Goal: Check status: Check status

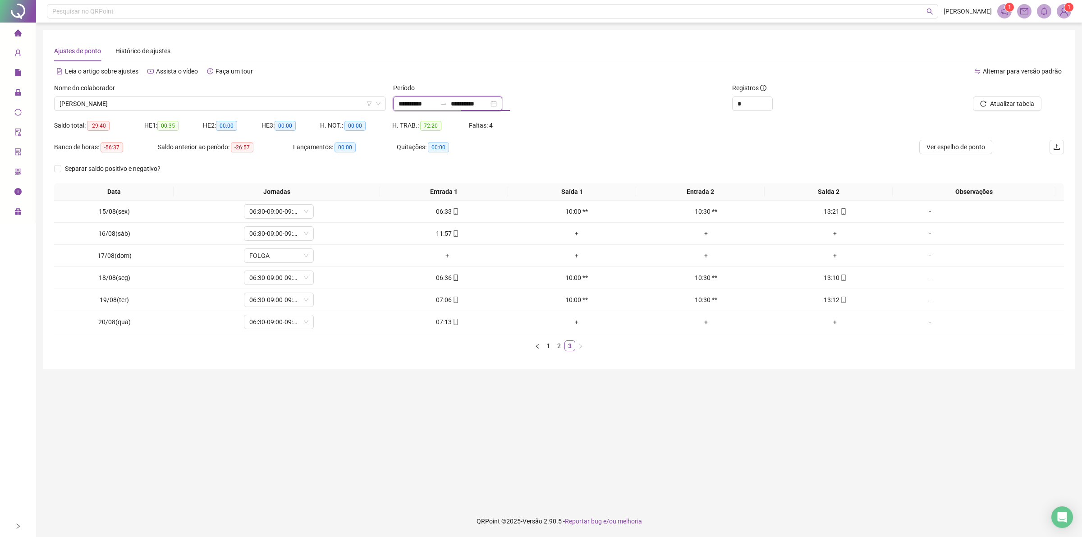
click at [489, 104] on input "**********" at bounding box center [470, 104] width 38 height 10
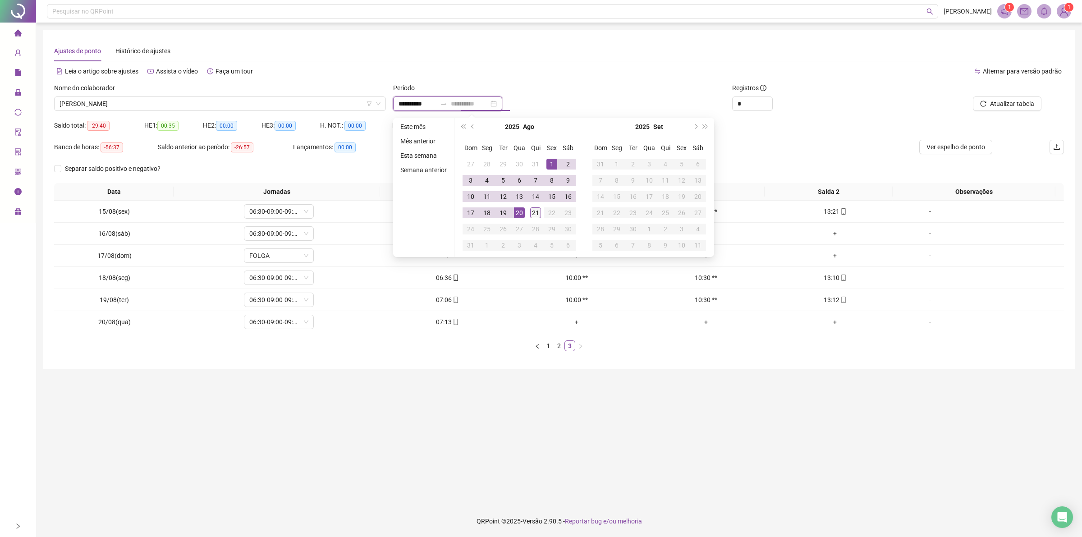
type input "**********"
click at [536, 211] on div "21" at bounding box center [535, 212] width 11 height 11
type input "**********"
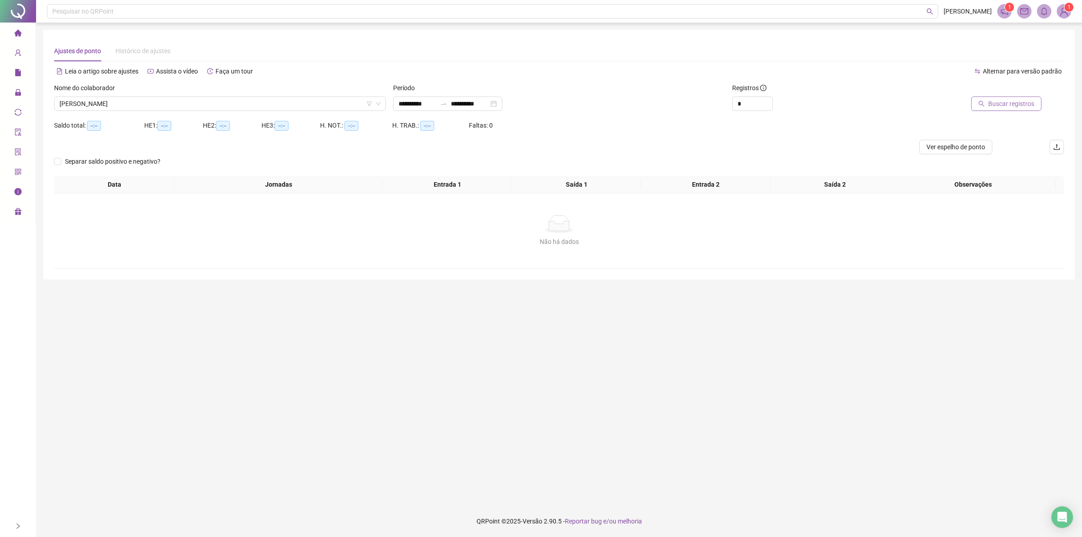
click at [989, 103] on button "Buscar registros" at bounding box center [1006, 104] width 70 height 14
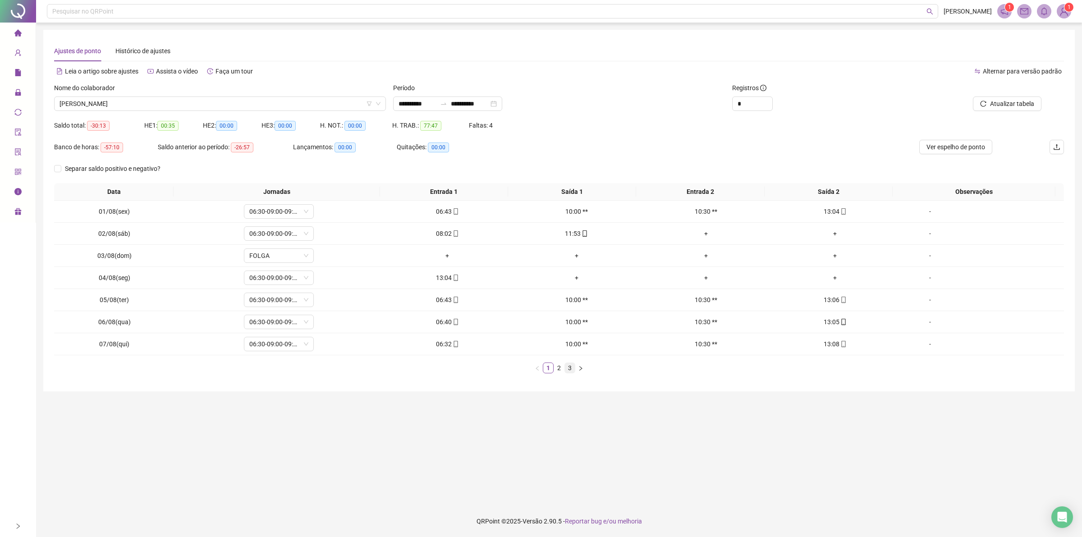
click at [569, 368] on link "3" at bounding box center [570, 368] width 10 height 10
click at [207, 104] on span "[PERSON_NAME]" at bounding box center [220, 104] width 321 height 14
click at [138, 104] on span "[PERSON_NAME]" at bounding box center [220, 104] width 321 height 14
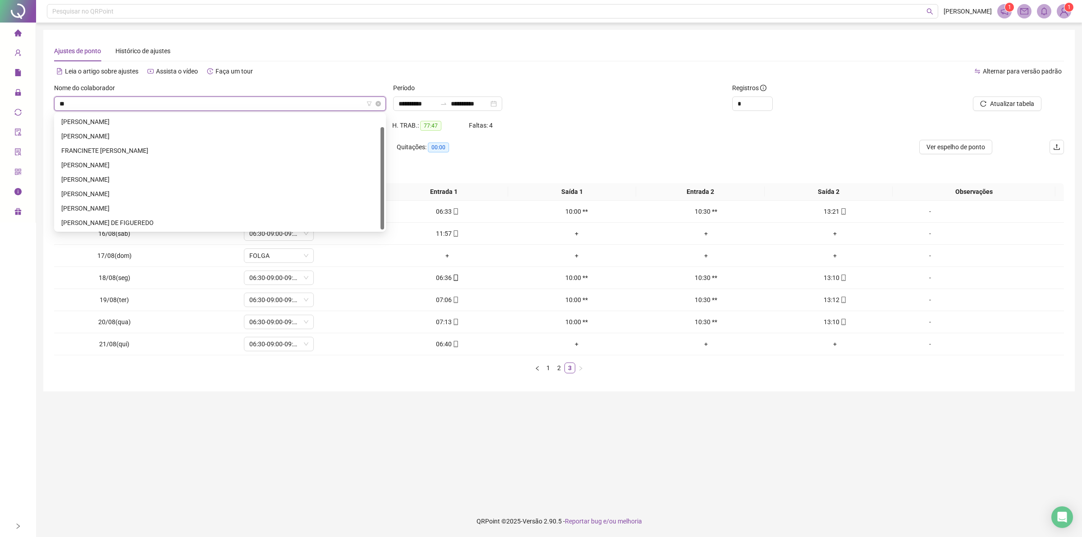
scroll to position [14, 0]
type input "***"
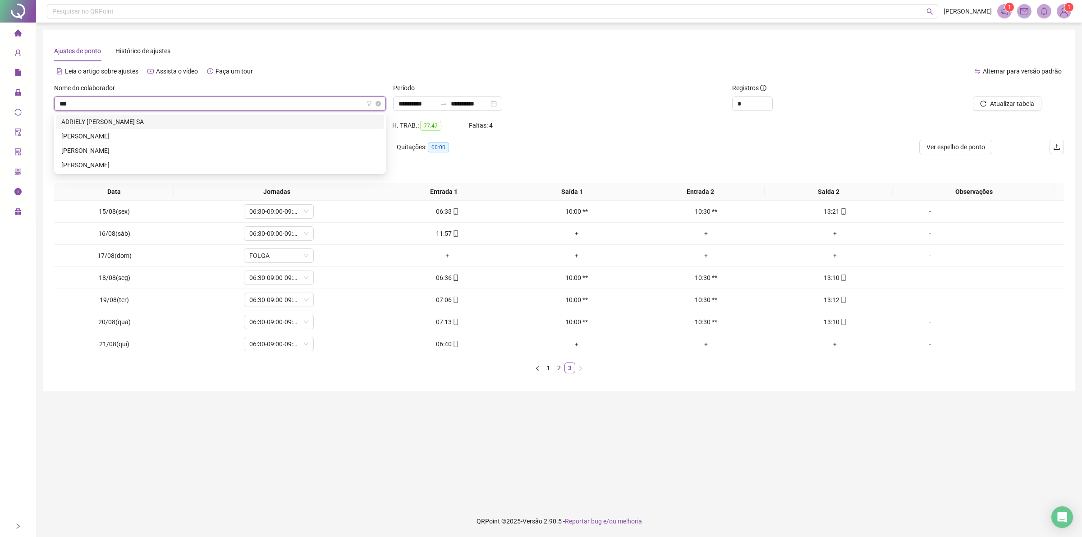
scroll to position [0, 0]
click at [138, 134] on div "[PERSON_NAME]" at bounding box center [220, 136] width 318 height 10
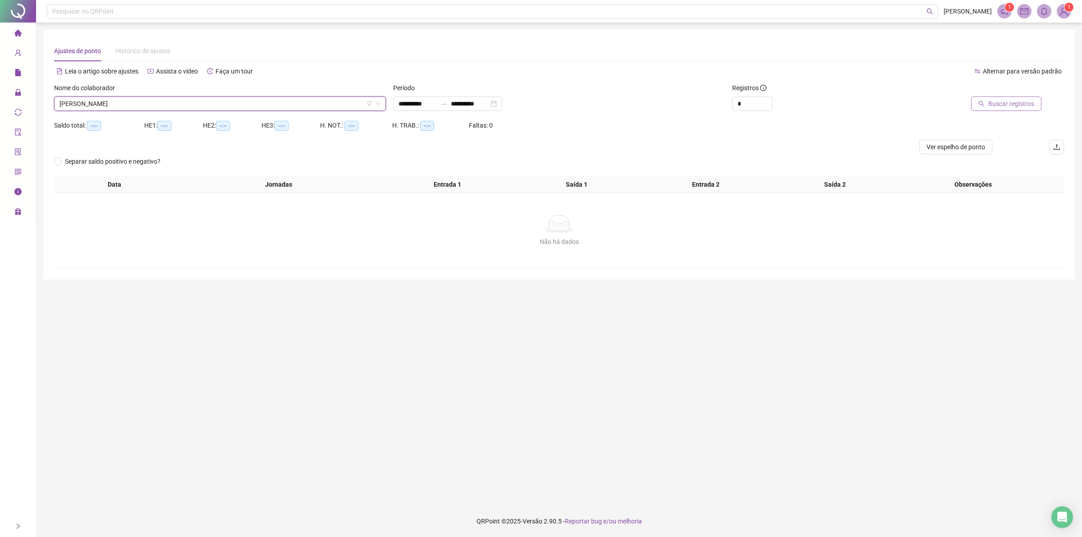
click at [1014, 101] on span "Buscar registros" at bounding box center [1012, 104] width 46 height 10
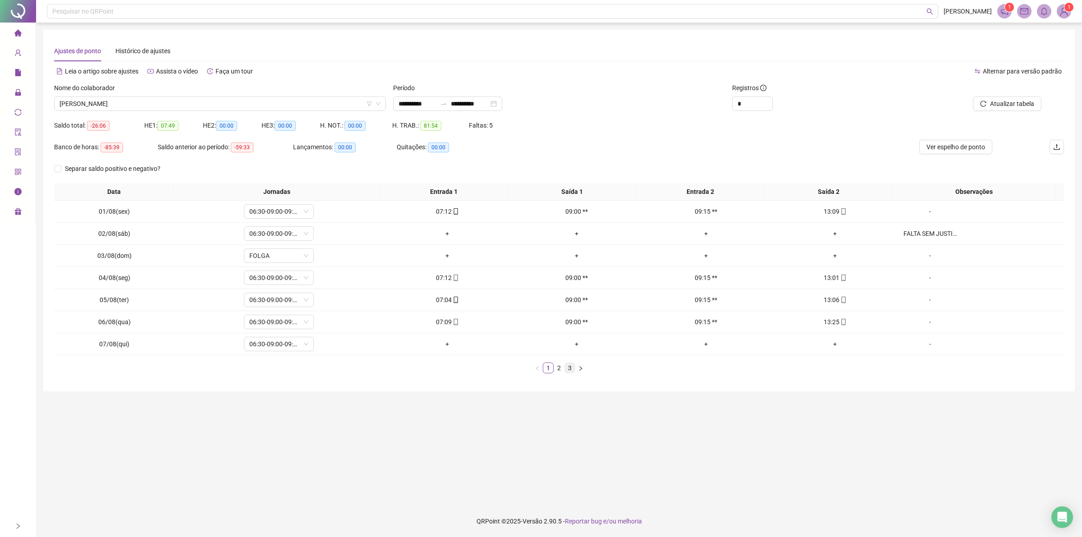
click at [570, 368] on link "3" at bounding box center [570, 368] width 10 height 10
click at [453, 275] on icon "mobile" at bounding box center [456, 278] width 6 height 6
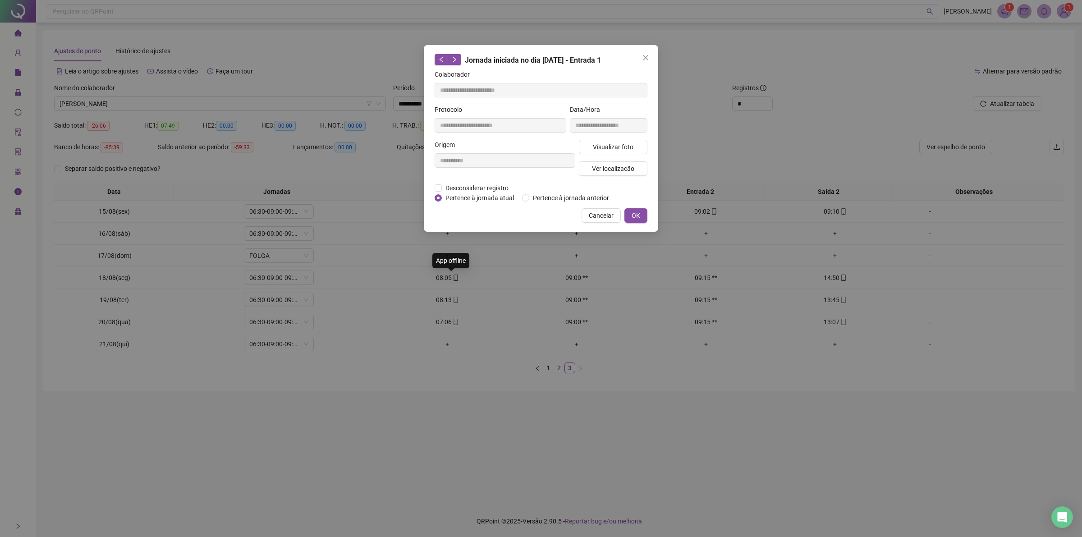
type input "**********"
click at [610, 143] on span "Visualizar foto" at bounding box center [613, 147] width 41 height 10
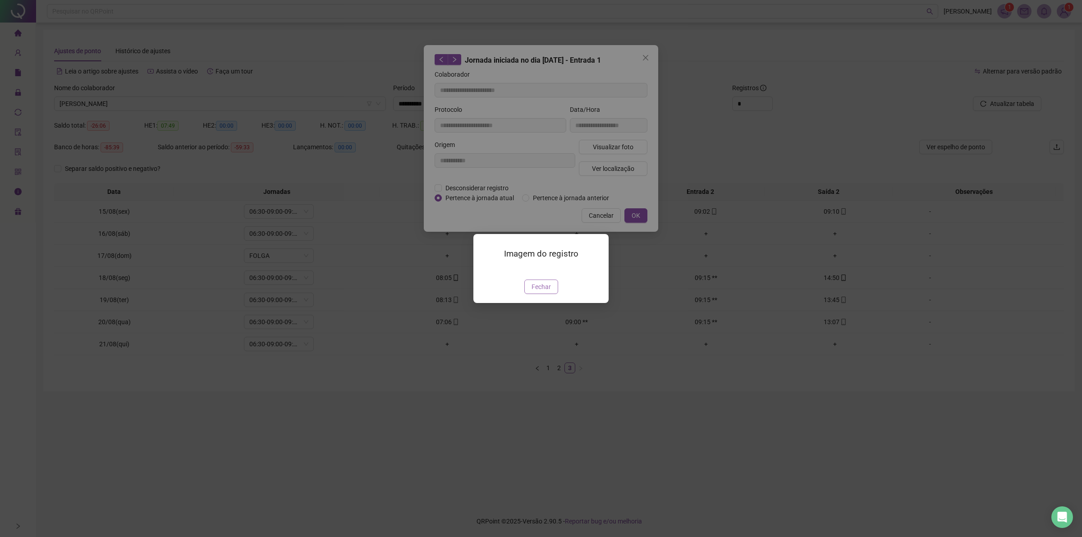
click at [540, 292] on span "Fechar" at bounding box center [541, 287] width 19 height 10
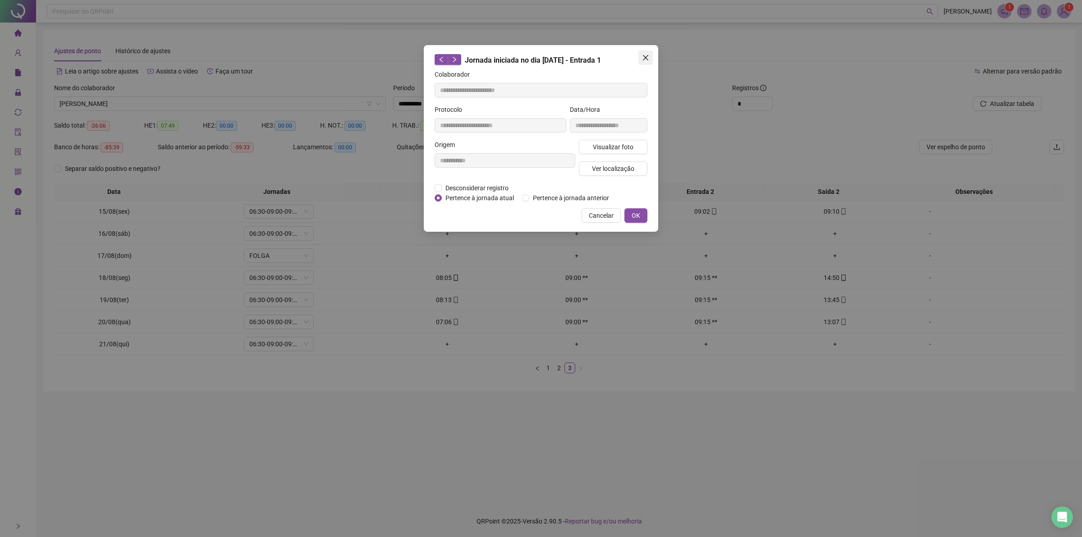
click at [648, 51] on button "Close" at bounding box center [646, 58] width 14 height 14
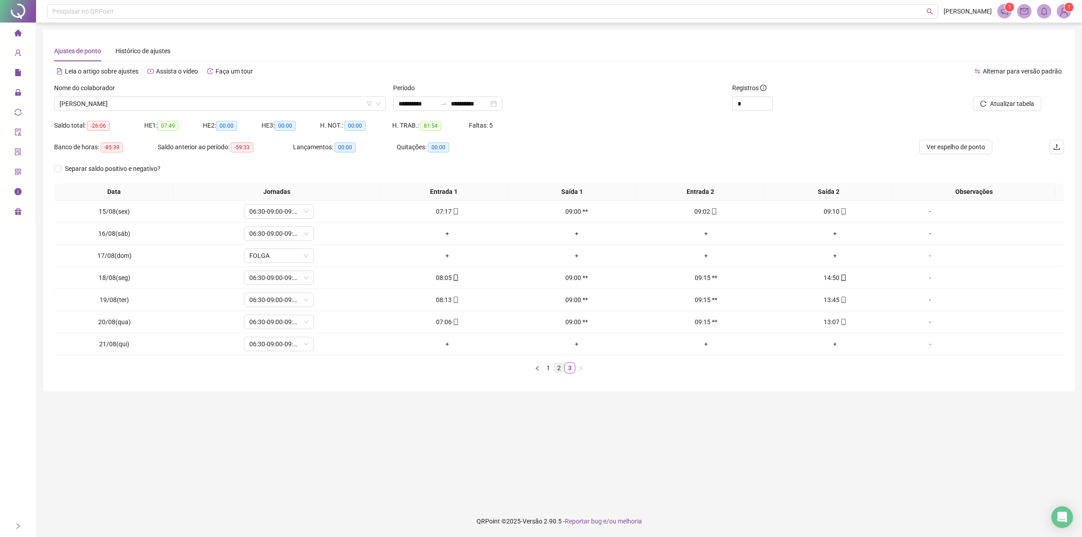
click at [555, 369] on link "2" at bounding box center [559, 368] width 10 height 10
click at [550, 370] on link "1" at bounding box center [548, 368] width 10 height 10
click at [571, 368] on link "3" at bounding box center [570, 368] width 10 height 10
click at [151, 101] on span "[PERSON_NAME]" at bounding box center [220, 104] width 321 height 14
type input "***"
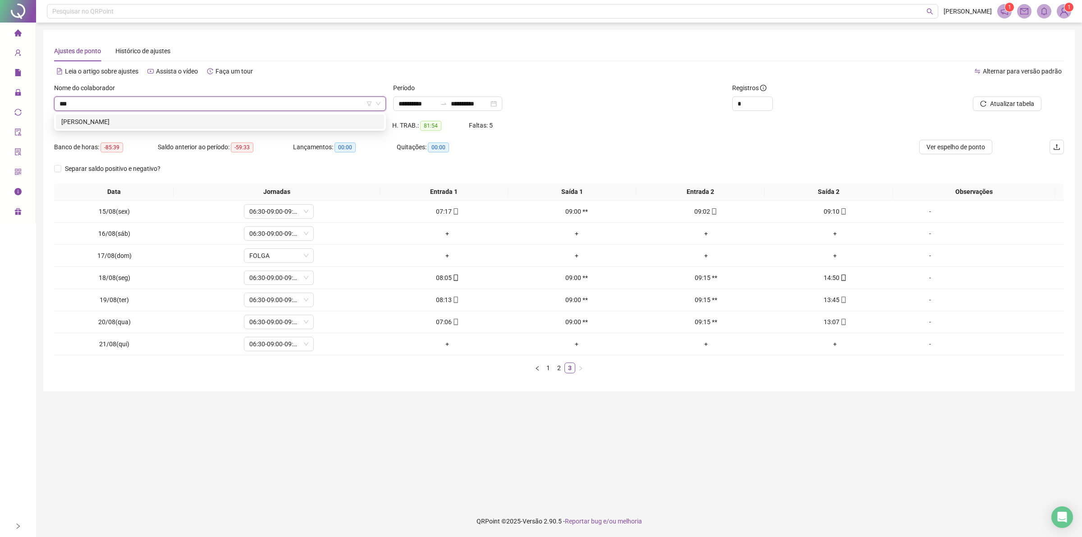
click at [150, 117] on div "[PERSON_NAME]" at bounding box center [220, 122] width 318 height 10
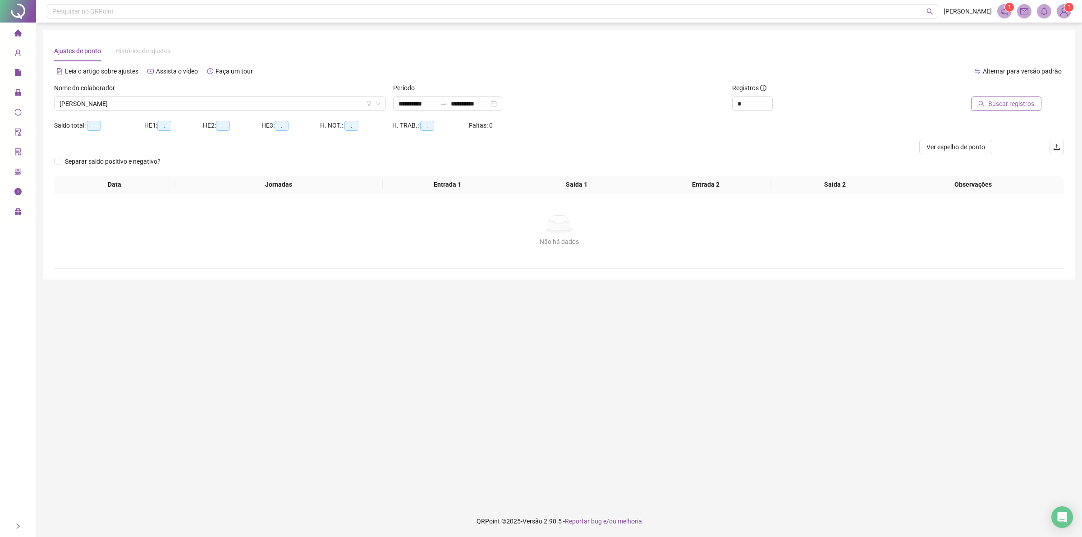
click at [1001, 103] on span "Buscar registros" at bounding box center [1012, 104] width 46 height 10
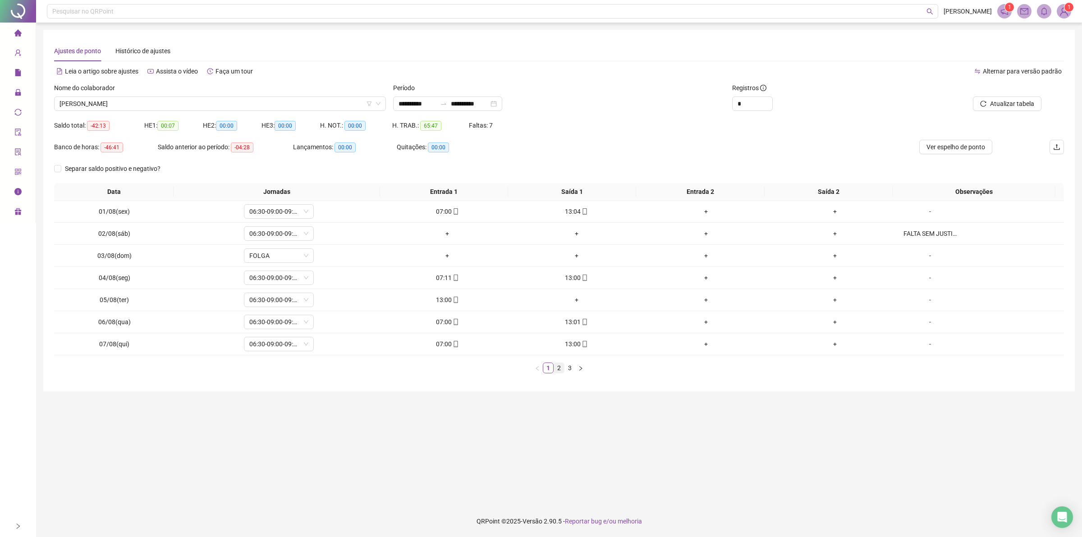
click at [557, 368] on link "2" at bounding box center [559, 368] width 10 height 10
click at [569, 366] on link "3" at bounding box center [570, 368] width 10 height 10
click at [210, 103] on span "[PERSON_NAME]" at bounding box center [220, 104] width 321 height 14
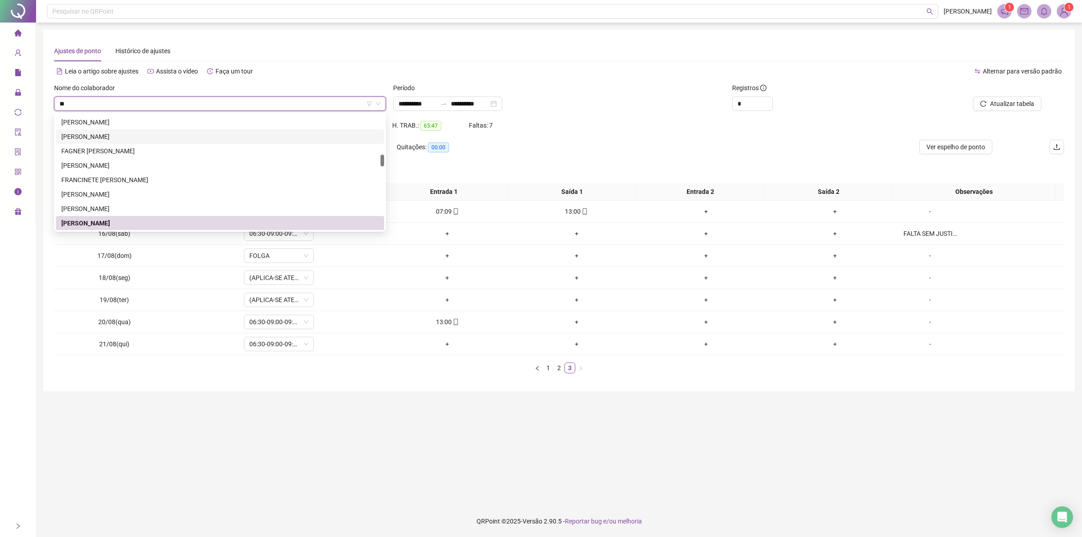
scroll to position [303, 0]
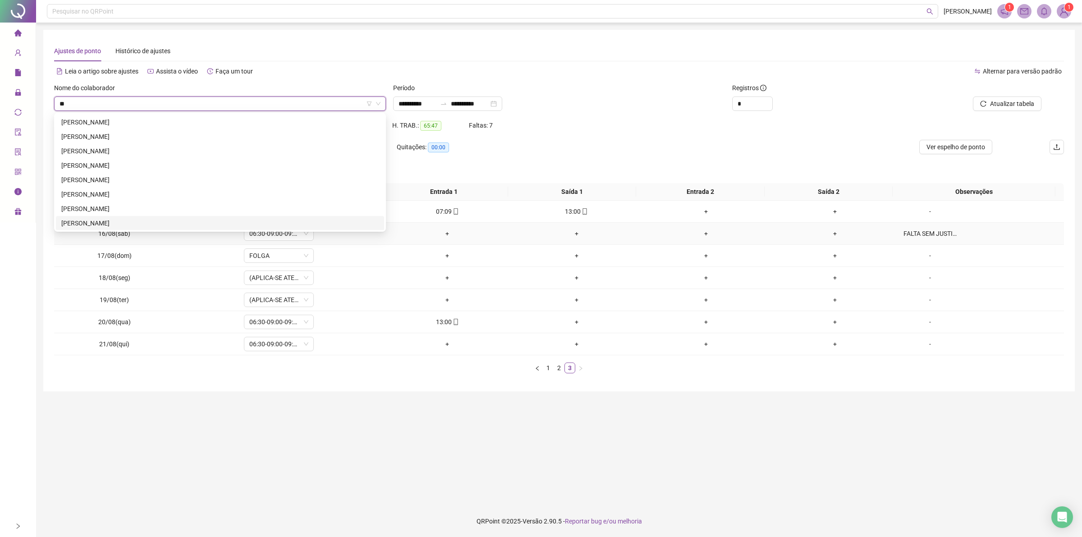
type input "***"
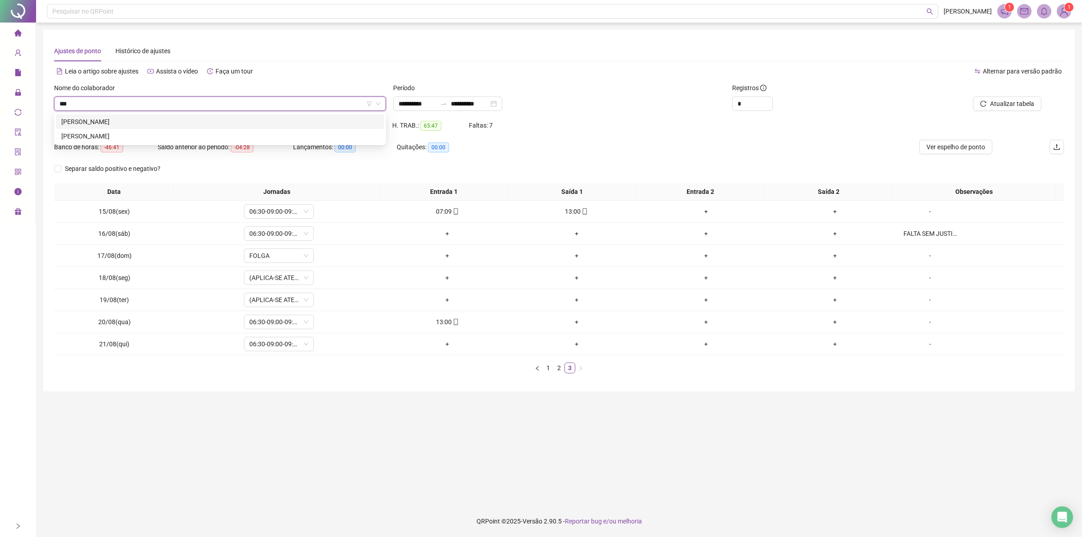
click at [127, 119] on div "[PERSON_NAME]" at bounding box center [220, 122] width 318 height 10
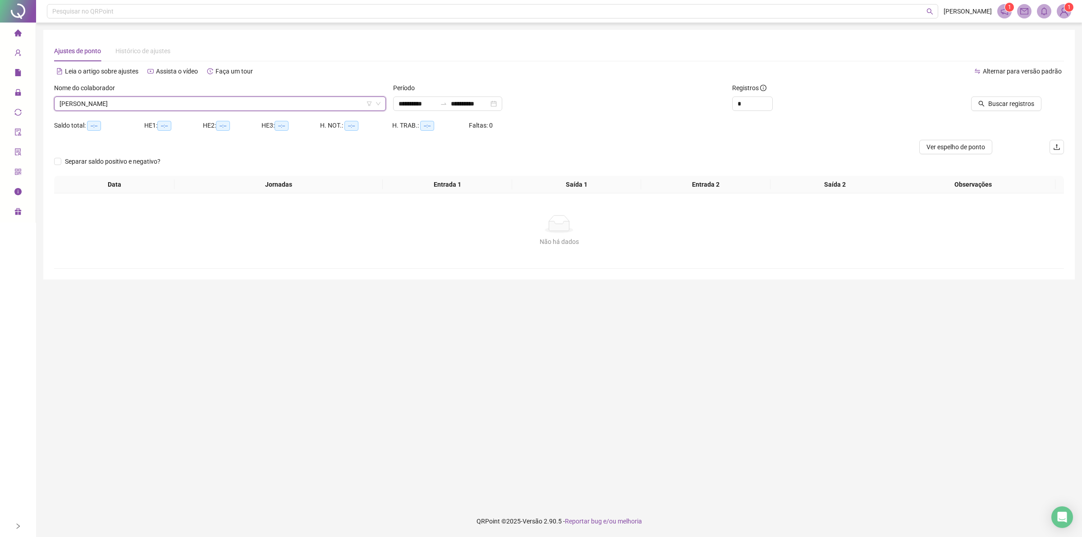
click at [1003, 95] on div at bounding box center [972, 90] width 140 height 14
click at [995, 101] on span "Buscar registros" at bounding box center [1012, 104] width 46 height 10
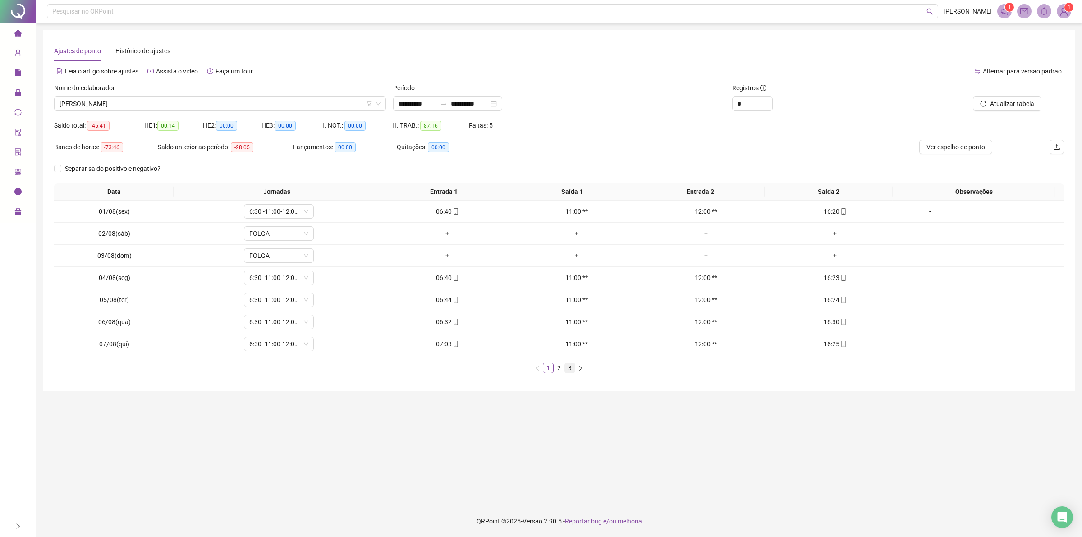
click at [571, 370] on link "3" at bounding box center [570, 368] width 10 height 10
click at [152, 107] on span "[PERSON_NAME]" at bounding box center [220, 104] width 321 height 14
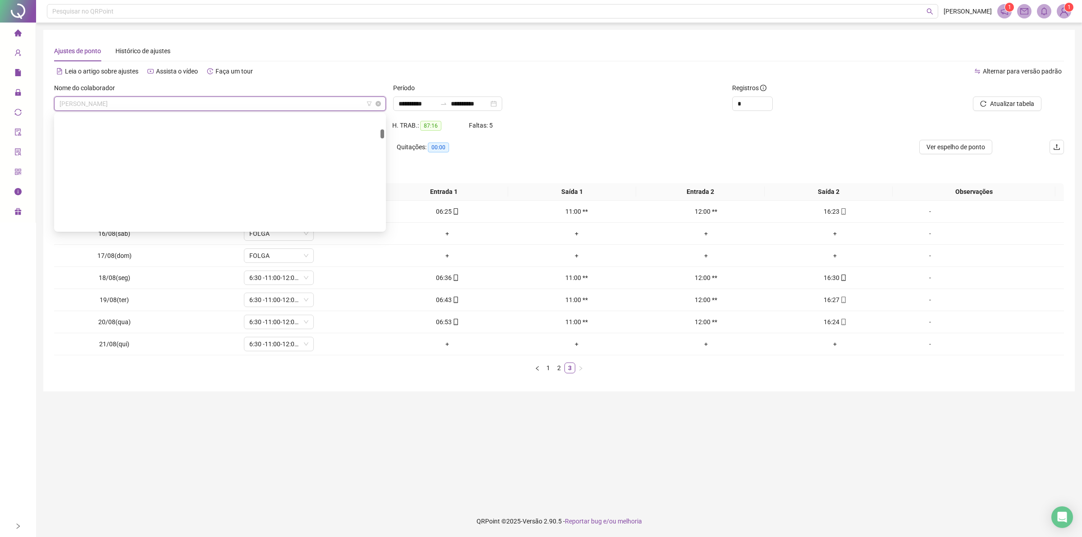
scroll to position [188, 0]
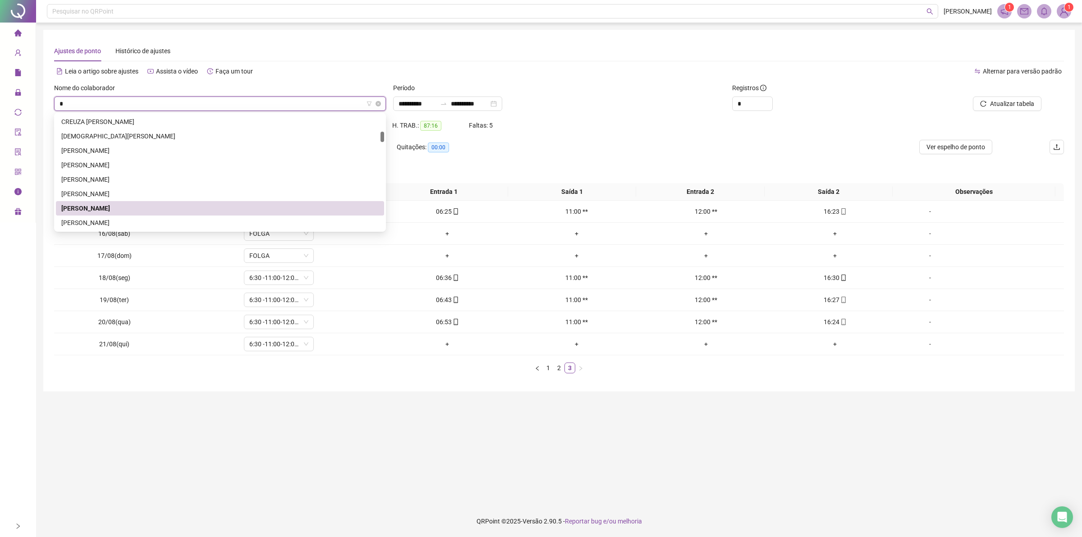
type input "**"
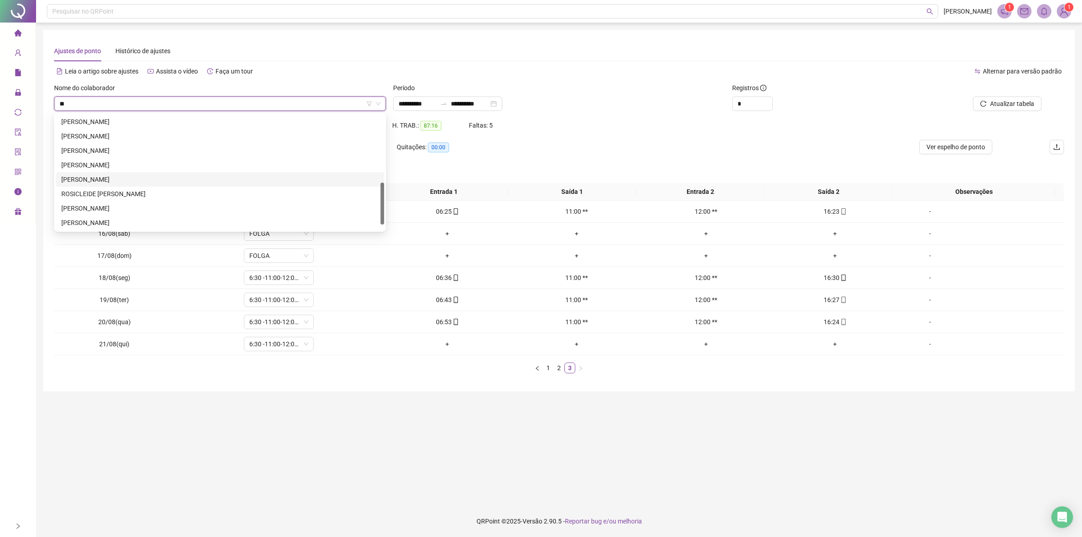
click at [131, 181] on div "[PERSON_NAME]" at bounding box center [220, 180] width 318 height 10
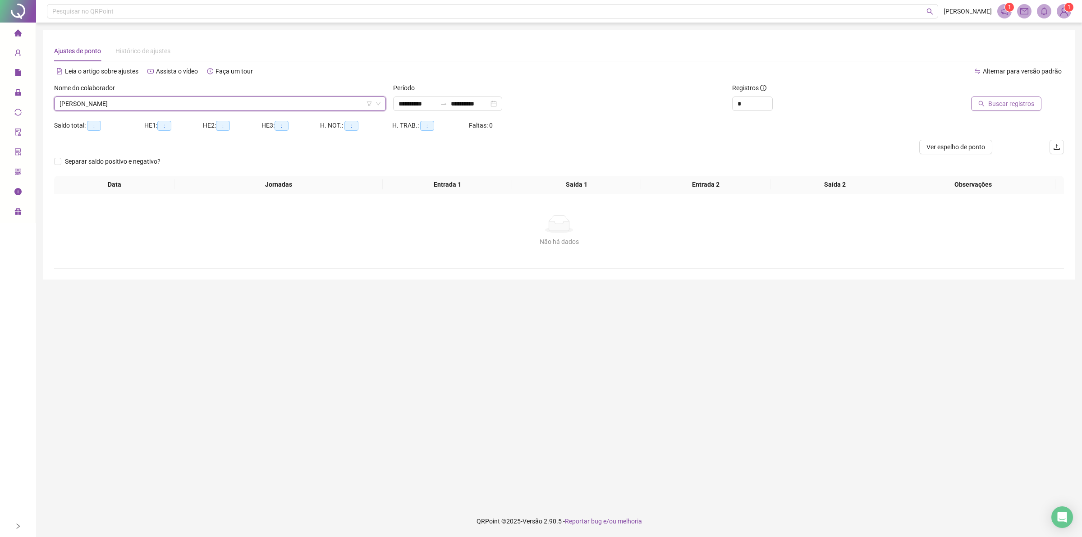
click at [994, 107] on span "Buscar registros" at bounding box center [1012, 104] width 46 height 10
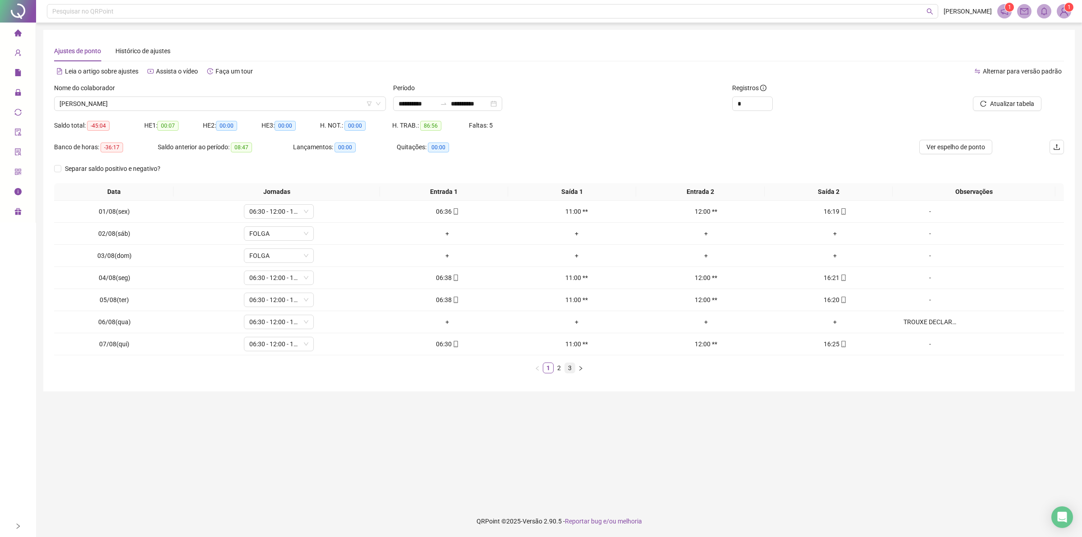
click at [571, 370] on link "3" at bounding box center [570, 368] width 10 height 10
drag, startPoint x: 450, startPoint y: 344, endPoint x: 465, endPoint y: 334, distance: 17.5
click at [454, 344] on icon "mobile" at bounding box center [456, 344] width 4 height 6
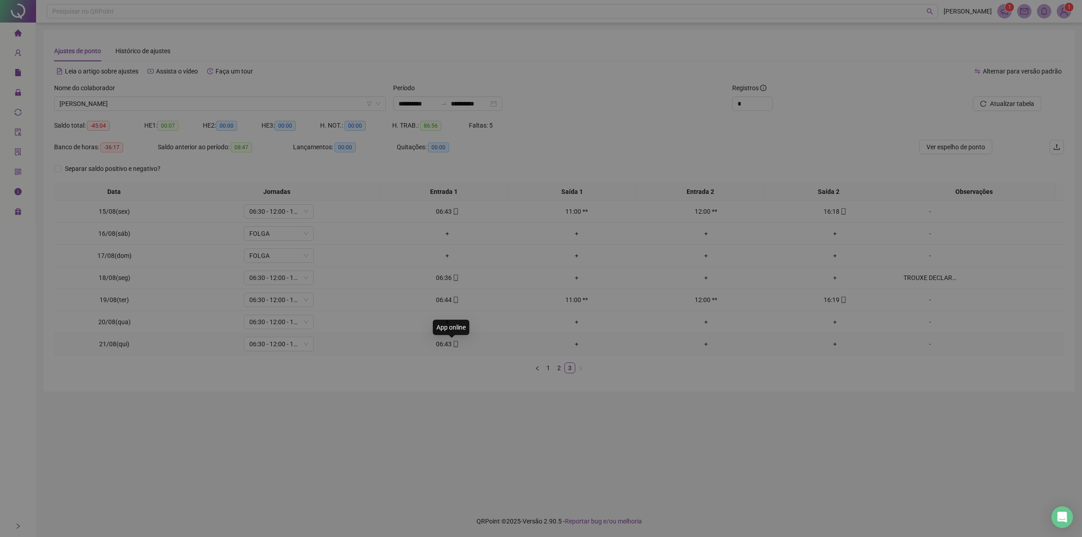
type input "**********"
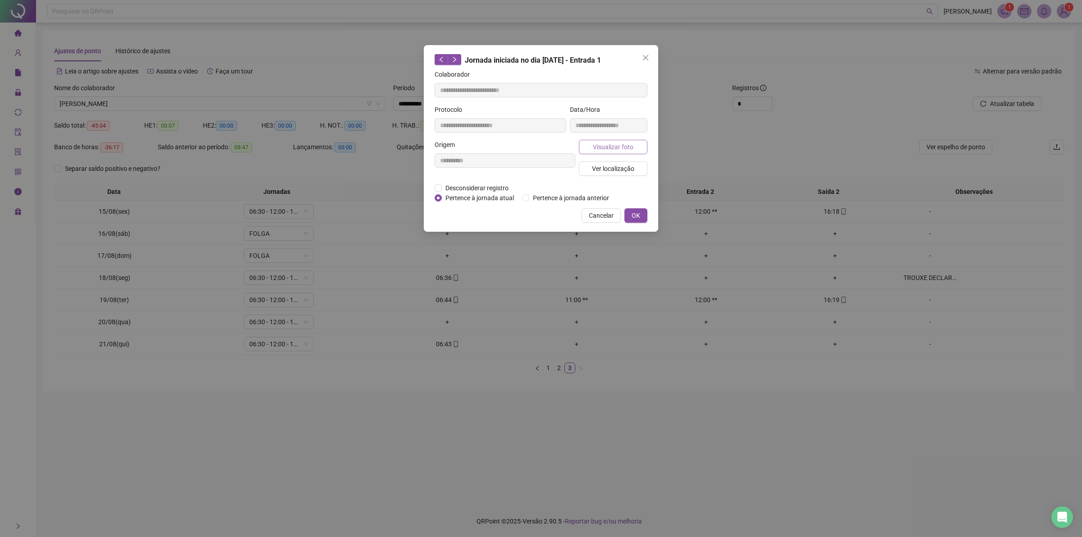
click at [604, 142] on span "Visualizar foto" at bounding box center [613, 147] width 41 height 10
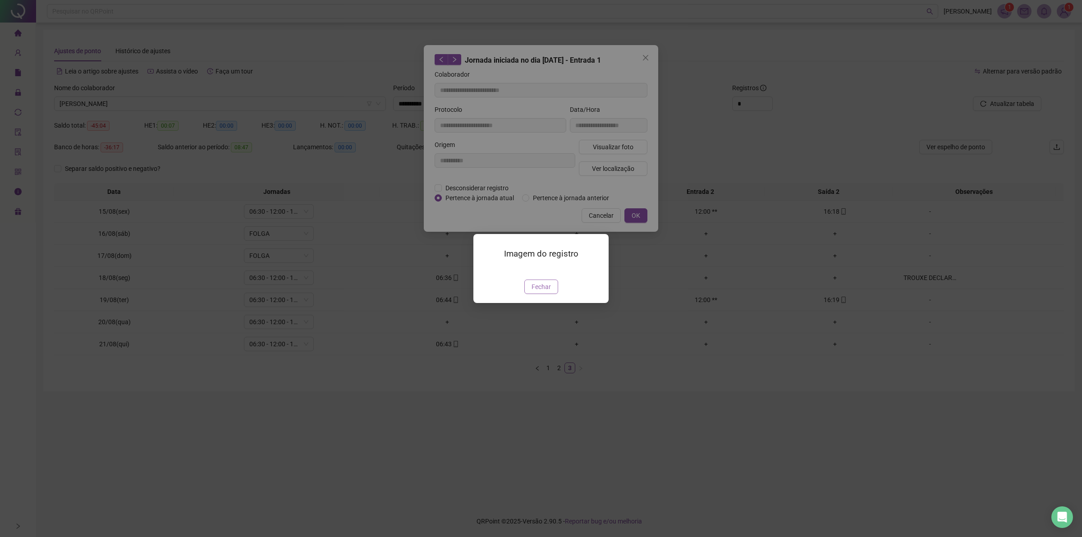
click at [551, 294] on button "Fechar" at bounding box center [542, 287] width 34 height 14
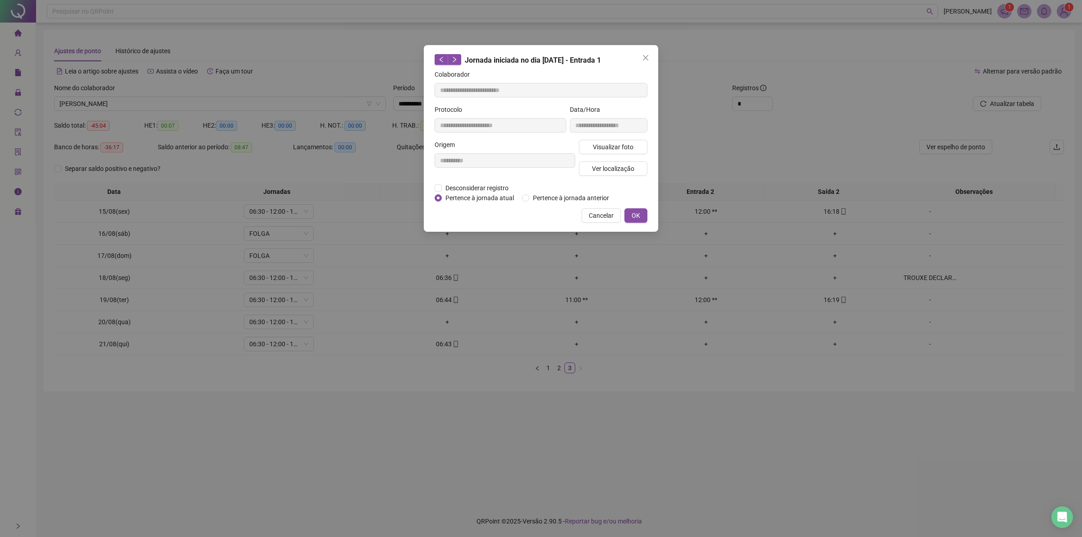
click at [640, 55] on span "Close" at bounding box center [646, 57] width 14 height 7
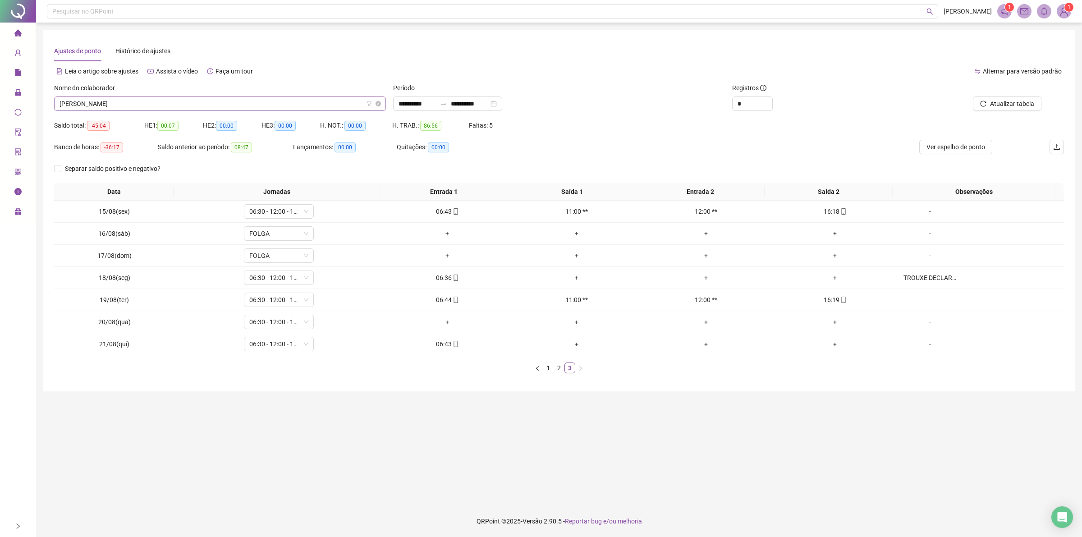
click at [180, 99] on span "[PERSON_NAME]" at bounding box center [220, 104] width 321 height 14
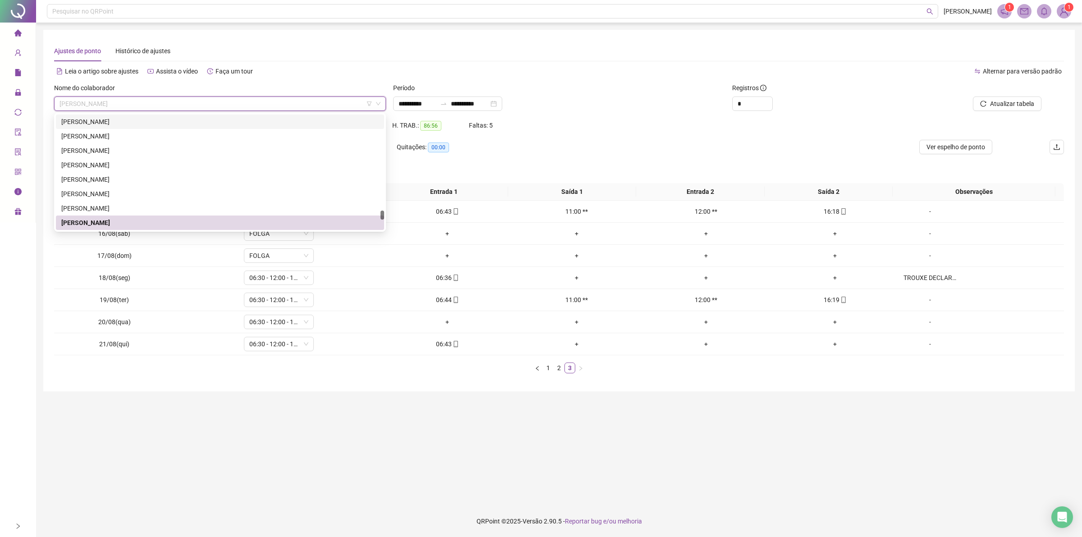
click at [613, 106] on div "**********" at bounding box center [559, 104] width 332 height 14
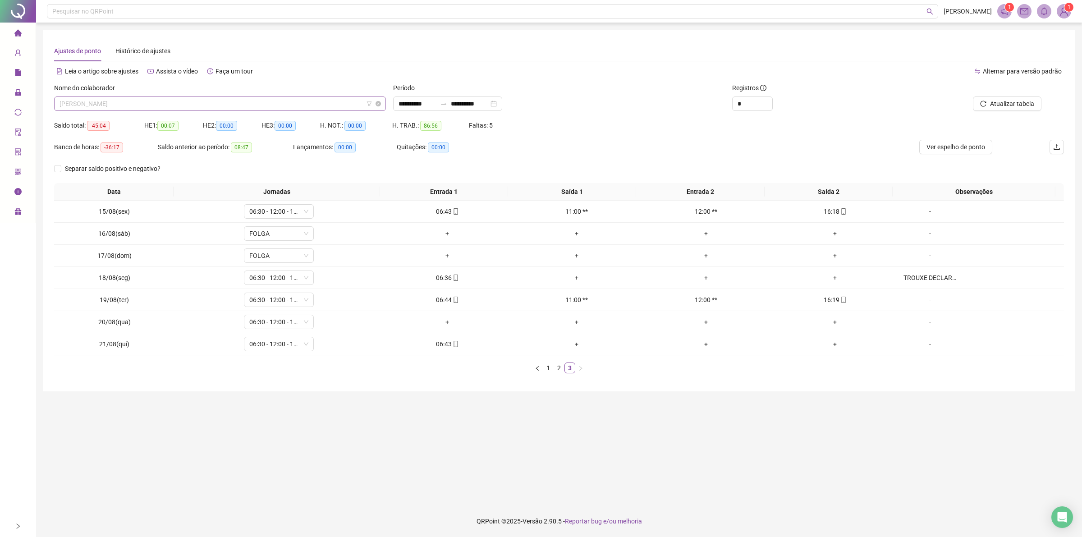
click at [184, 101] on span "[PERSON_NAME]" at bounding box center [220, 104] width 321 height 14
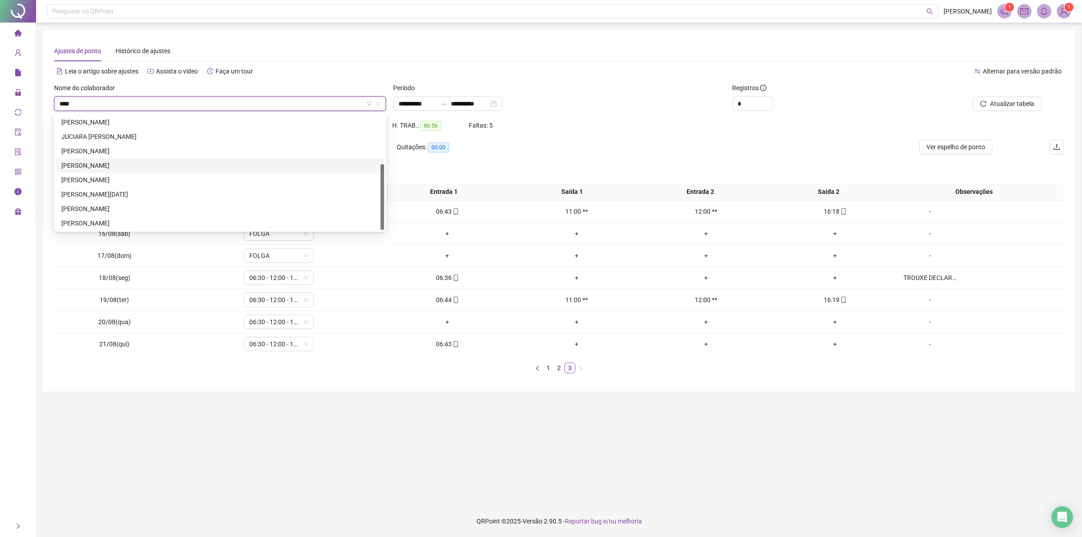
scroll to position [0, 0]
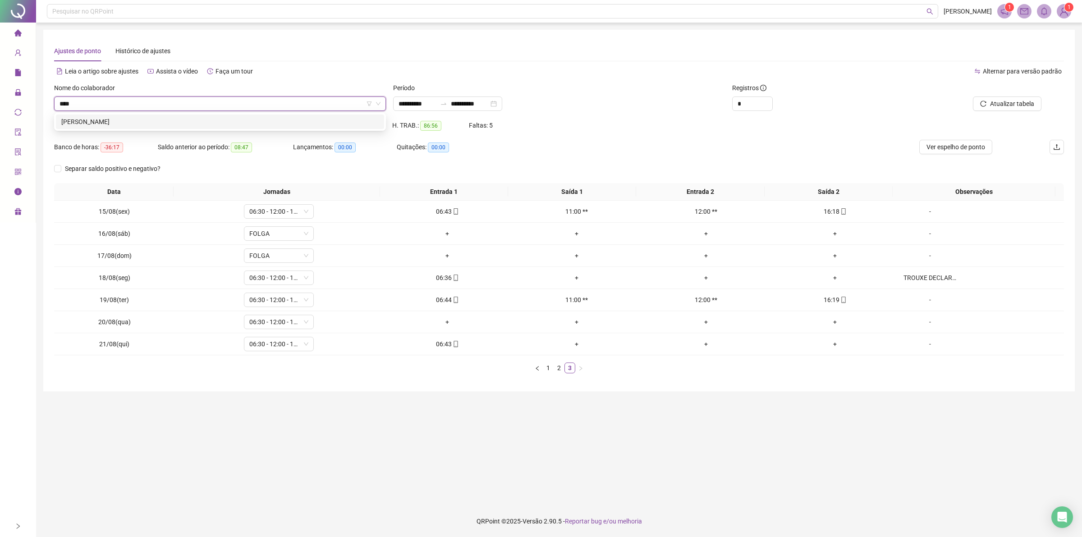
type input "****"
click at [127, 113] on div "291465 [PERSON_NAME]" at bounding box center [220, 122] width 332 height 18
click at [127, 118] on div "[PERSON_NAME]" at bounding box center [220, 122] width 318 height 10
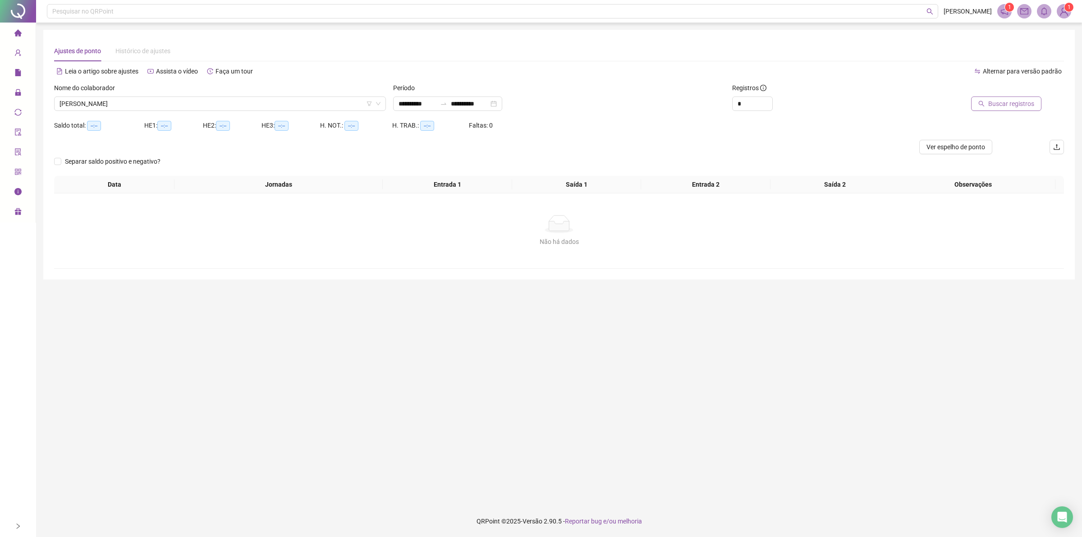
click at [1023, 100] on span "Buscar registros" at bounding box center [1012, 104] width 46 height 10
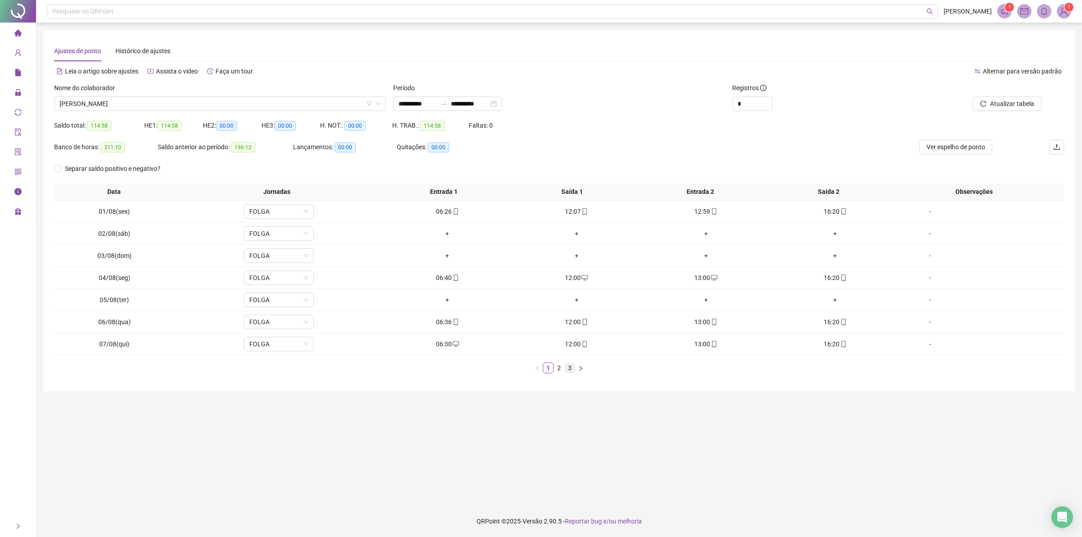
click at [569, 368] on link "3" at bounding box center [570, 368] width 10 height 10
click at [152, 104] on span "[PERSON_NAME]" at bounding box center [220, 104] width 321 height 14
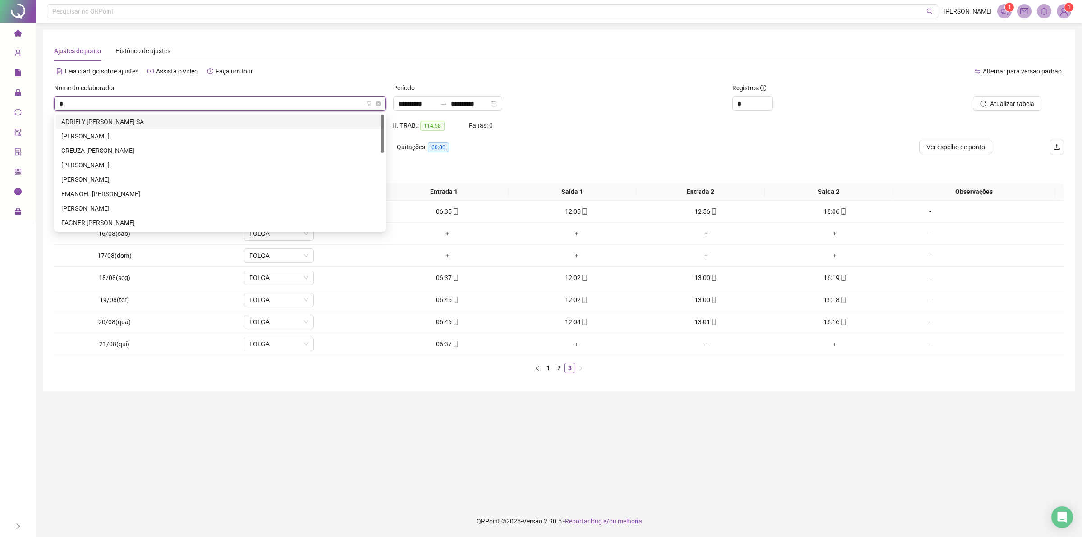
type input "**"
click at [142, 177] on div "[PERSON_NAME]" at bounding box center [220, 180] width 318 height 10
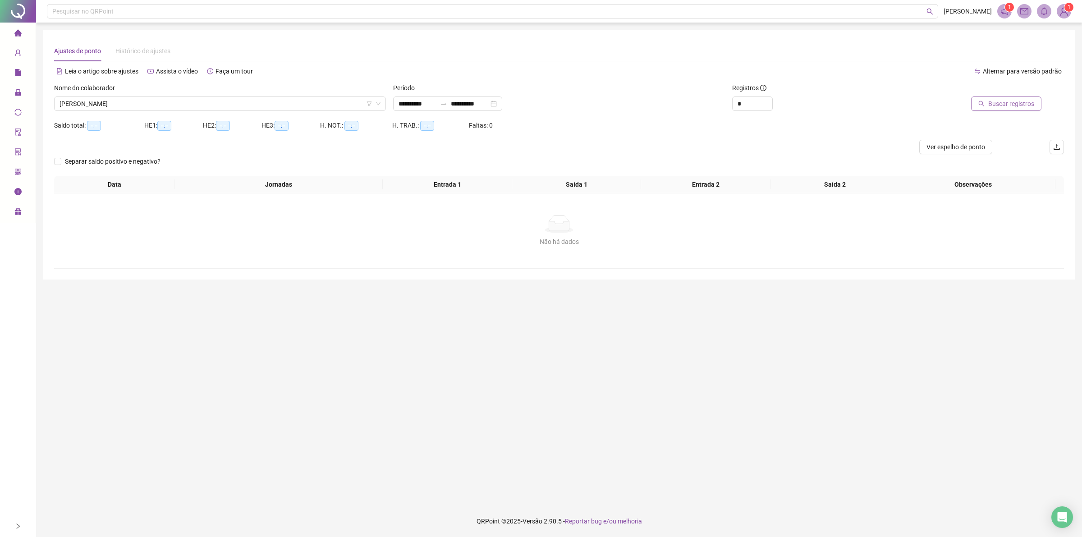
click at [988, 107] on button "Buscar registros" at bounding box center [1006, 104] width 70 height 14
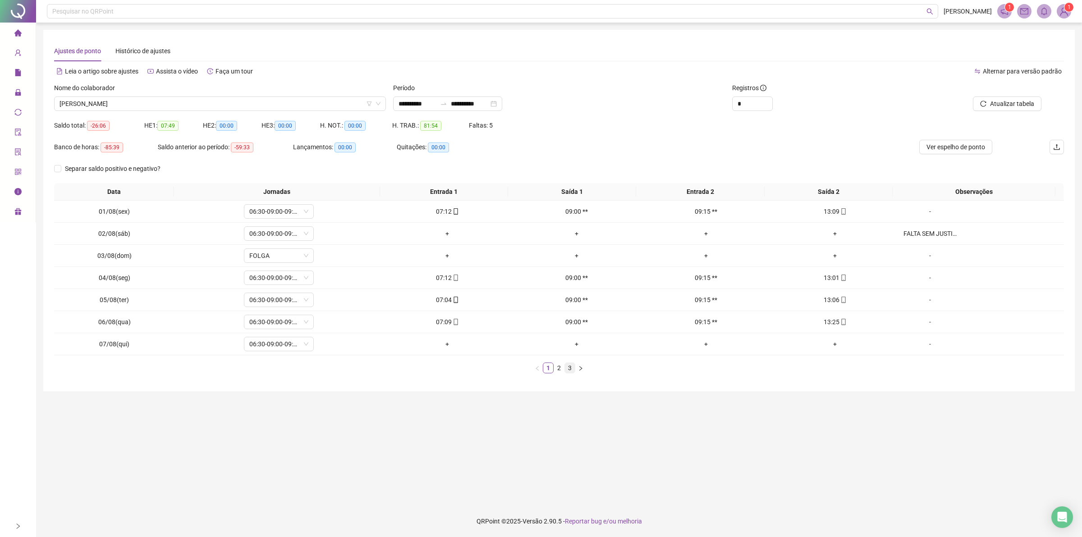
click at [566, 370] on link "3" at bounding box center [570, 368] width 10 height 10
click at [152, 104] on span "[PERSON_NAME]" at bounding box center [220, 104] width 321 height 14
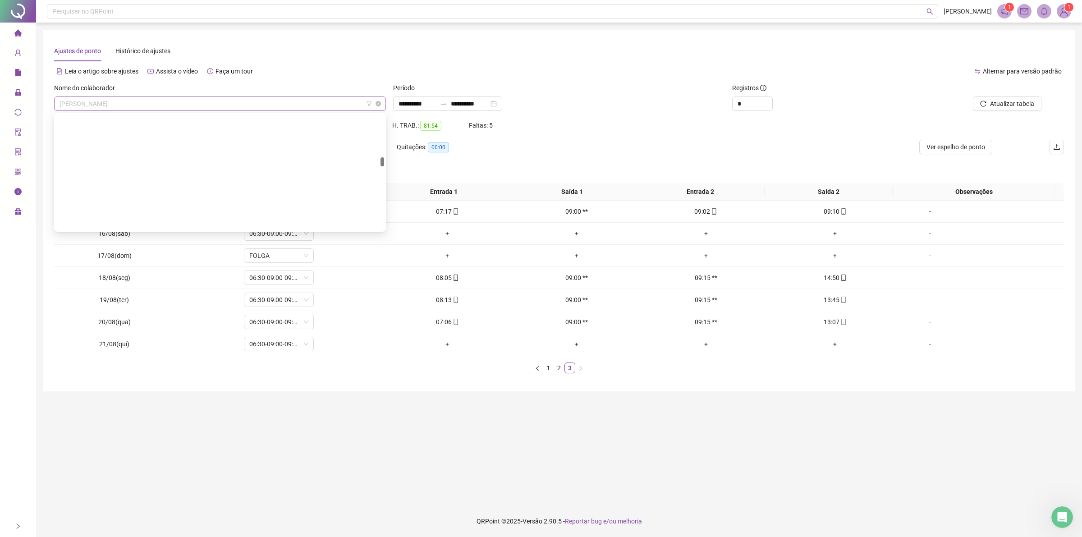
scroll to position [534, 0]
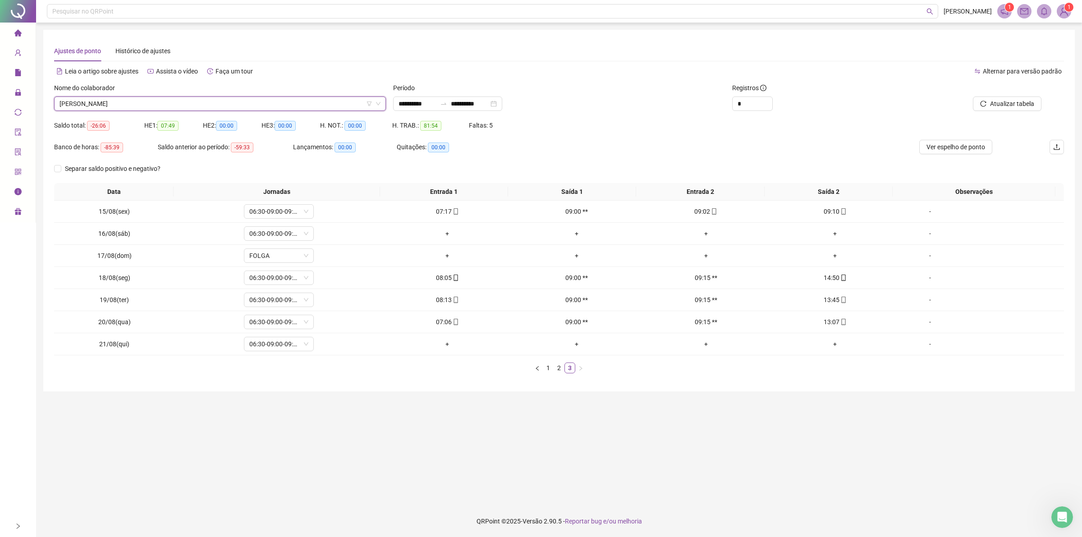
click at [560, 71] on div "Alternar para versão padrão" at bounding box center [811, 71] width 505 height 14
click at [1027, 107] on span "Atualizar tabela" at bounding box center [1012, 104] width 44 height 10
click at [156, 102] on span "[PERSON_NAME]" at bounding box center [220, 104] width 321 height 14
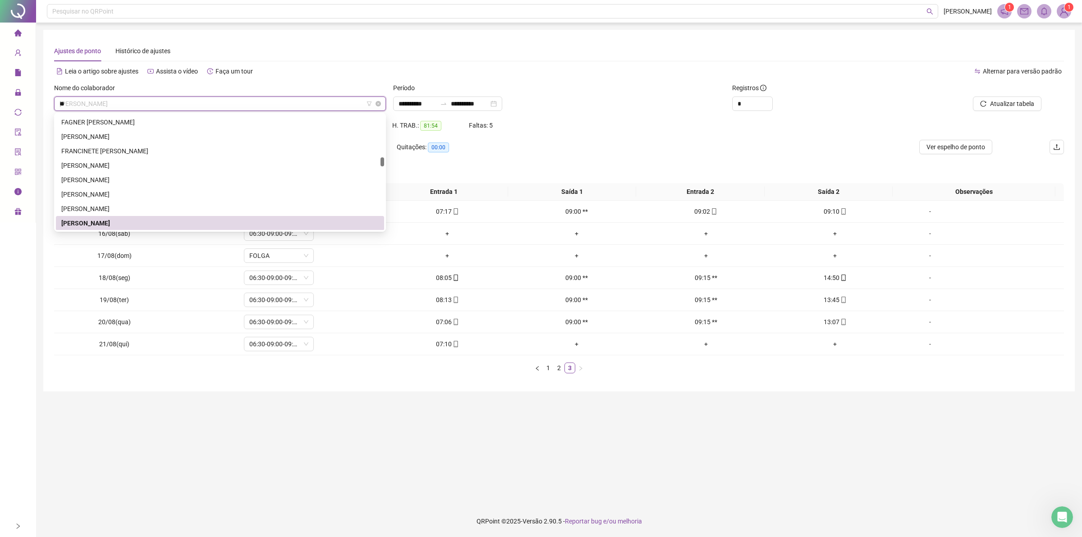
type input "***"
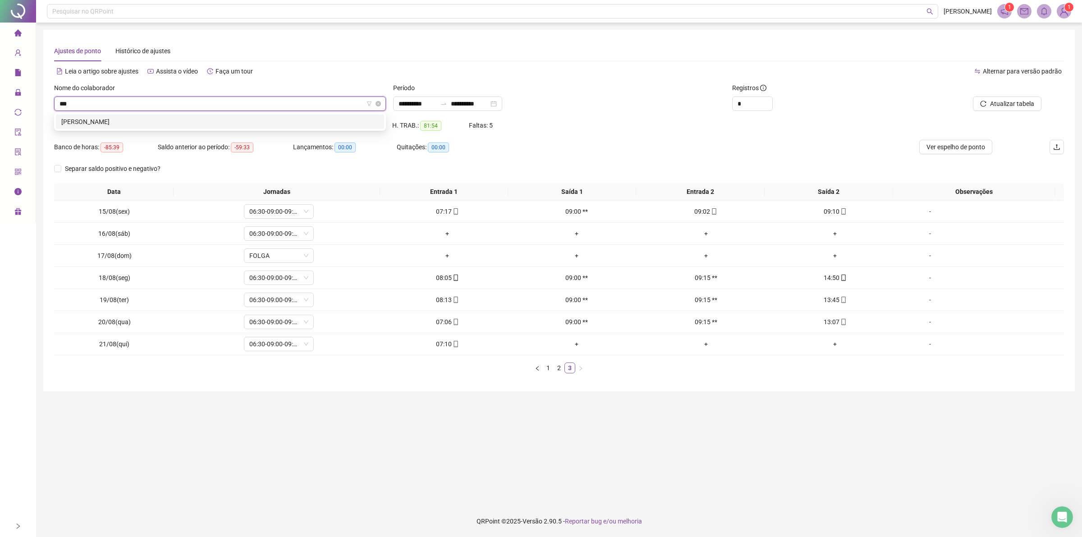
scroll to position [0, 0]
click at [156, 125] on div "[PERSON_NAME]" at bounding box center [220, 122] width 318 height 10
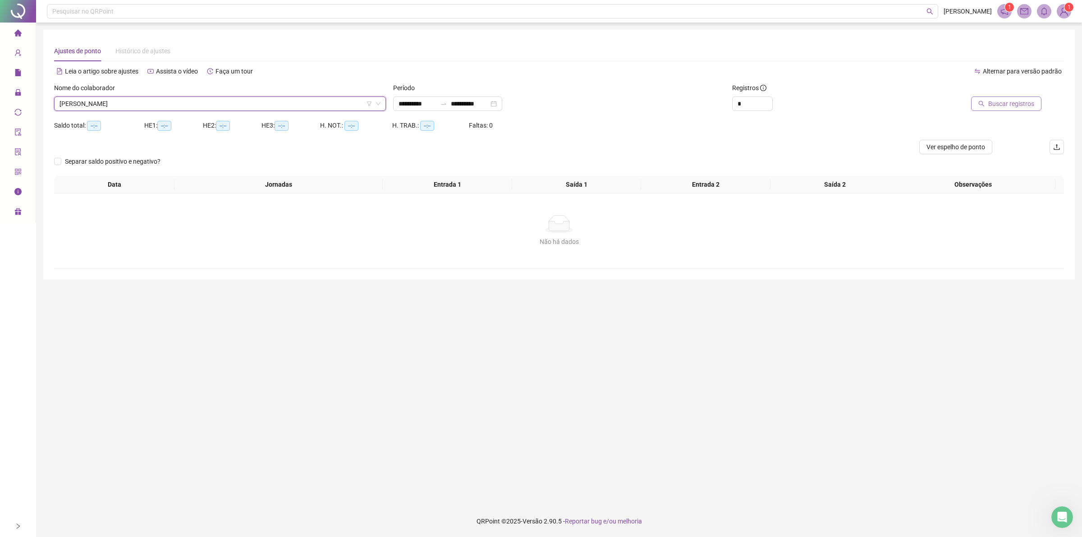
click at [998, 103] on span "Buscar registros" at bounding box center [1012, 104] width 46 height 10
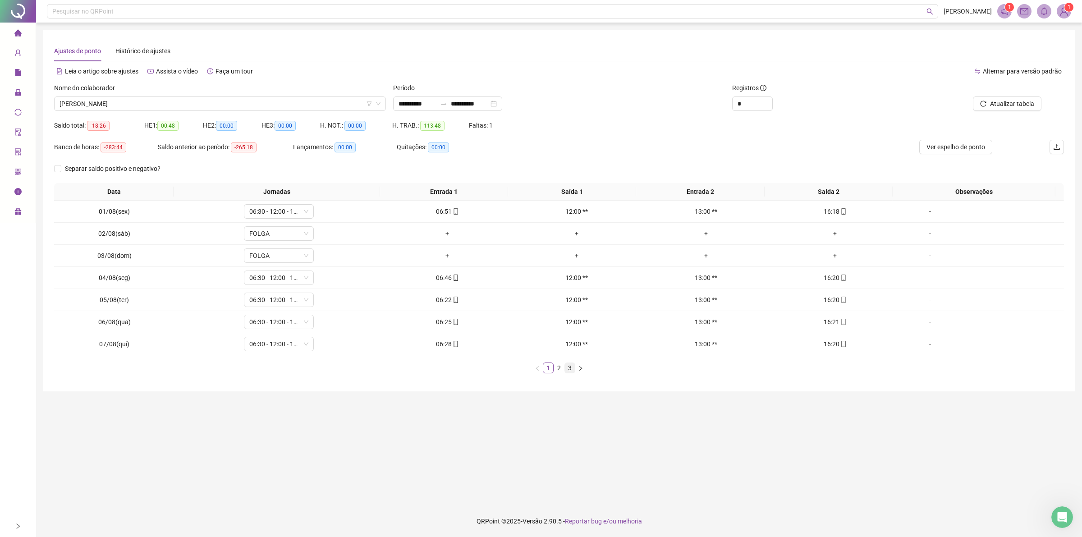
click at [571, 368] on link "3" at bounding box center [570, 368] width 10 height 10
click at [559, 366] on link "2" at bounding box center [559, 368] width 10 height 10
click at [570, 371] on link "3" at bounding box center [570, 368] width 10 height 10
click at [155, 103] on span "[PERSON_NAME]" at bounding box center [220, 104] width 321 height 14
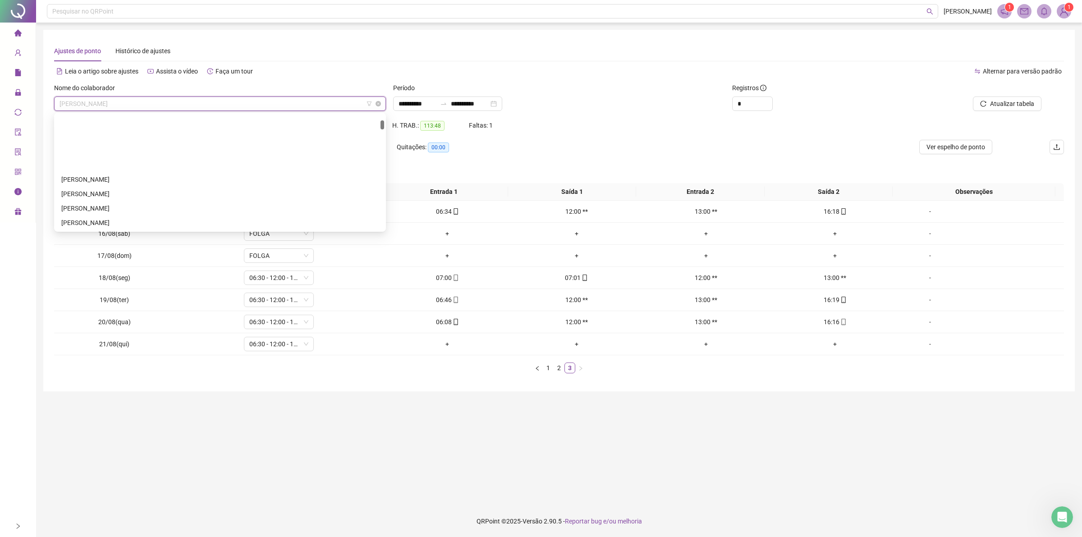
scroll to position [72, 0]
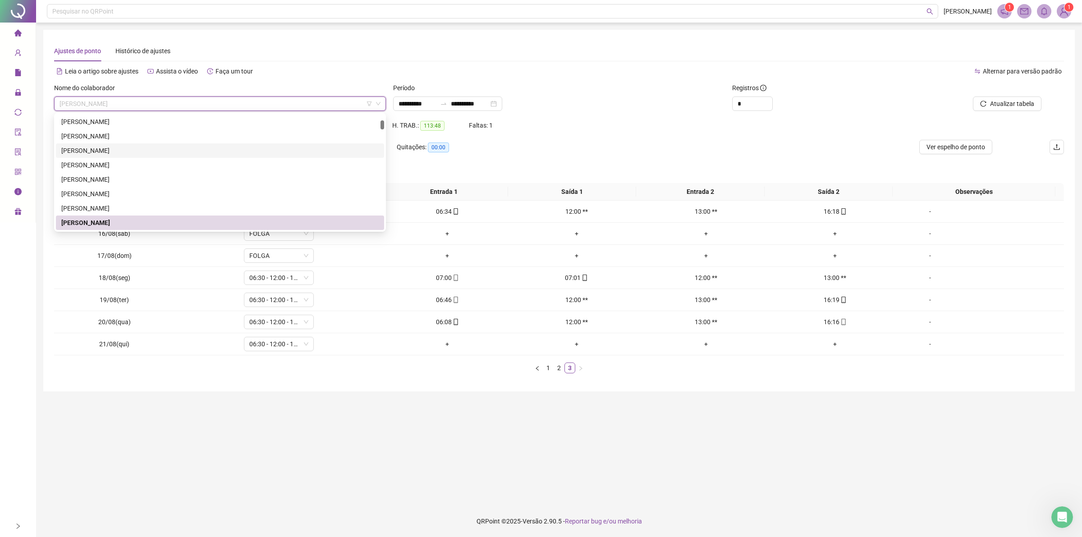
click at [133, 150] on div "[PERSON_NAME]" at bounding box center [220, 151] width 318 height 10
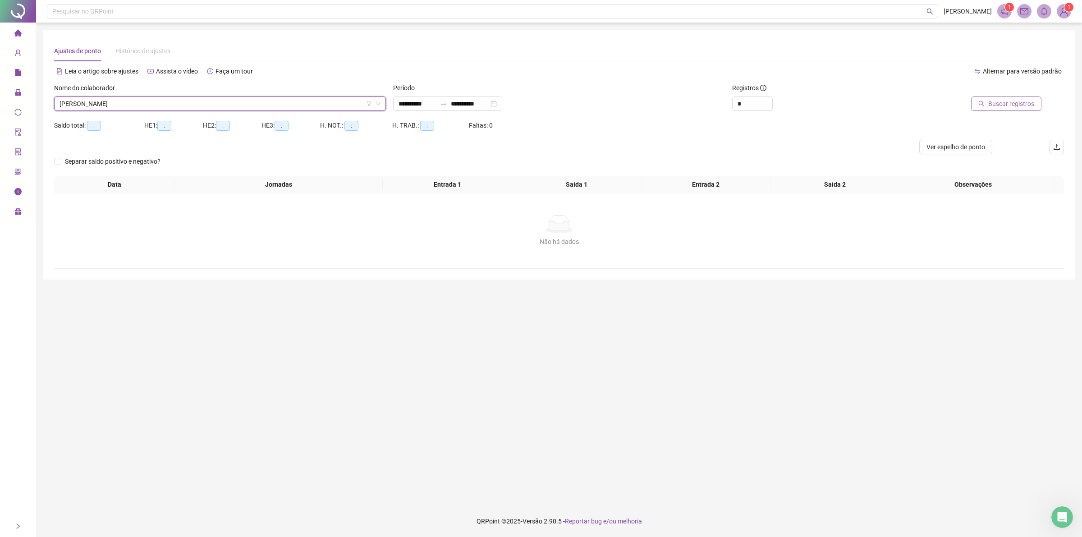
click at [986, 107] on button "Buscar registros" at bounding box center [1006, 104] width 70 height 14
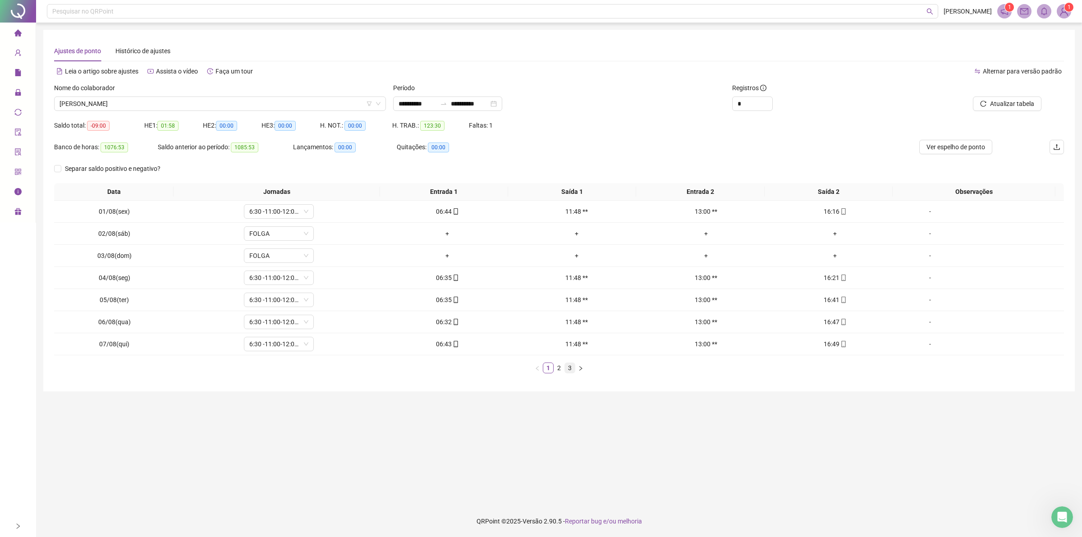
click at [567, 367] on link "3" at bounding box center [570, 368] width 10 height 10
click at [1007, 97] on button "Atualizar tabela" at bounding box center [1007, 104] width 69 height 14
click at [1011, 95] on div at bounding box center [972, 90] width 140 height 14
click at [1008, 104] on span "Atualizar tabela" at bounding box center [1012, 104] width 44 height 10
click at [193, 95] on div "Nome do colaborador" at bounding box center [220, 90] width 332 height 14
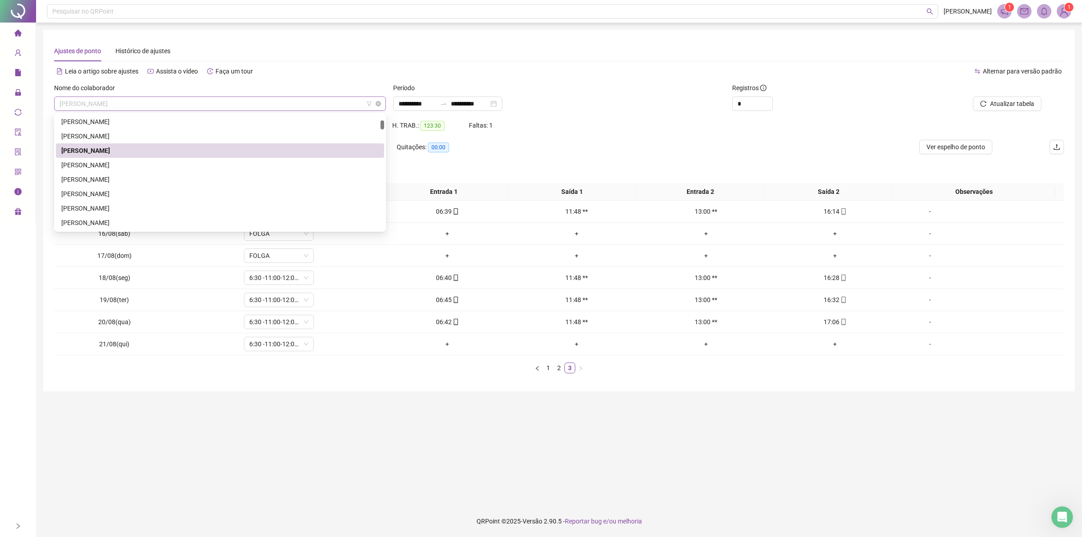
click at [163, 101] on span "[PERSON_NAME]" at bounding box center [220, 104] width 321 height 14
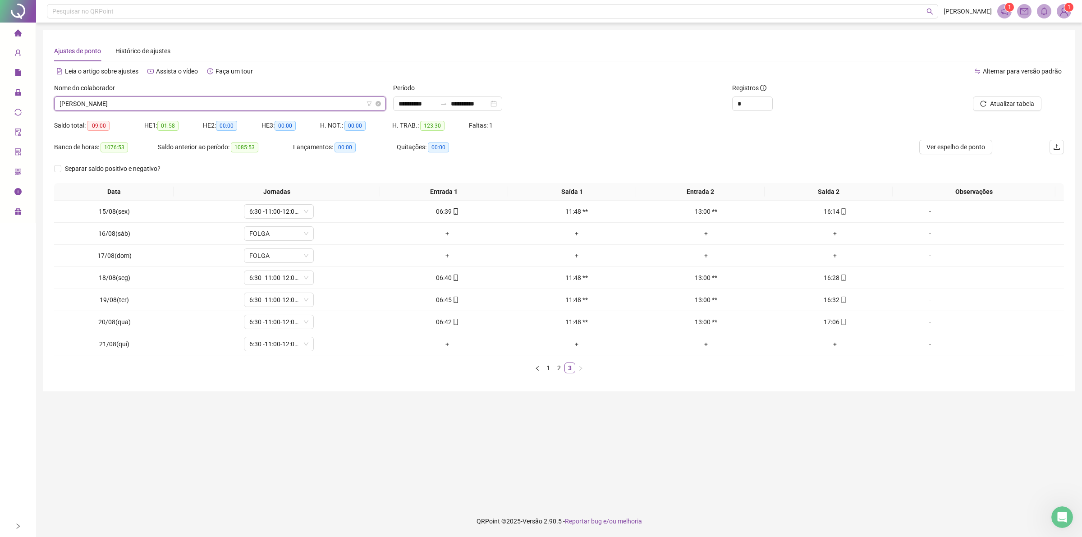
click at [166, 101] on span "[PERSON_NAME]" at bounding box center [220, 104] width 321 height 14
type input "******"
click at [138, 118] on div "[PERSON_NAME]" at bounding box center [220, 122] width 318 height 10
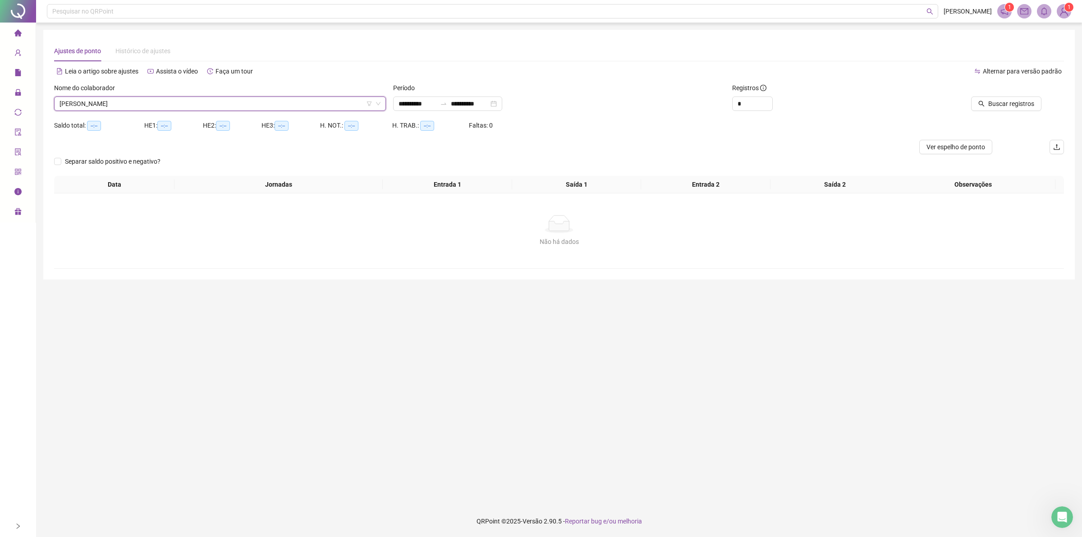
click at [984, 105] on icon "search" at bounding box center [982, 104] width 6 height 6
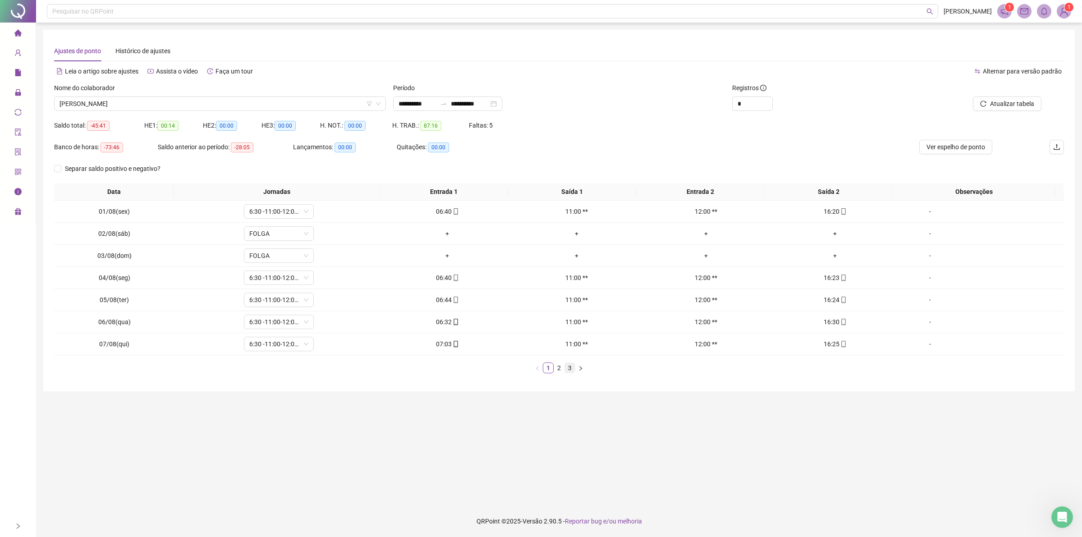
click at [569, 370] on link "3" at bounding box center [570, 368] width 10 height 10
click at [124, 104] on span "[PERSON_NAME]" at bounding box center [220, 104] width 321 height 14
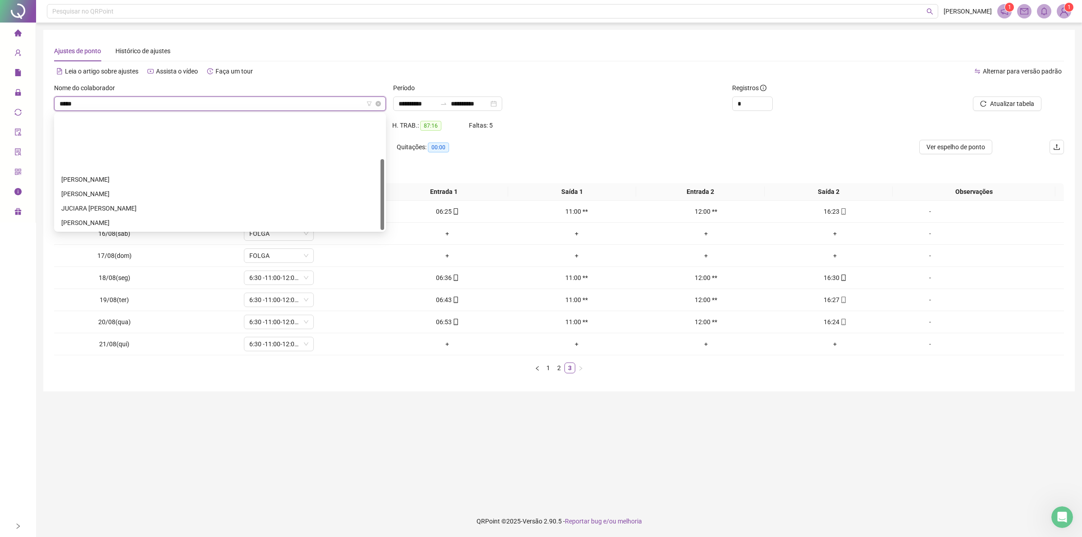
type input "******"
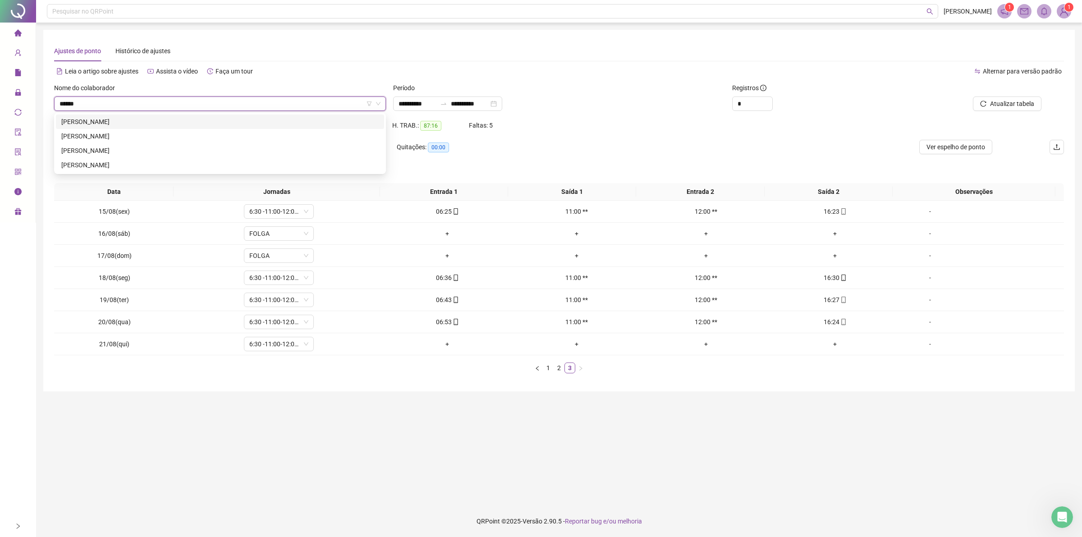
click at [162, 124] on div "[PERSON_NAME]" at bounding box center [220, 122] width 318 height 10
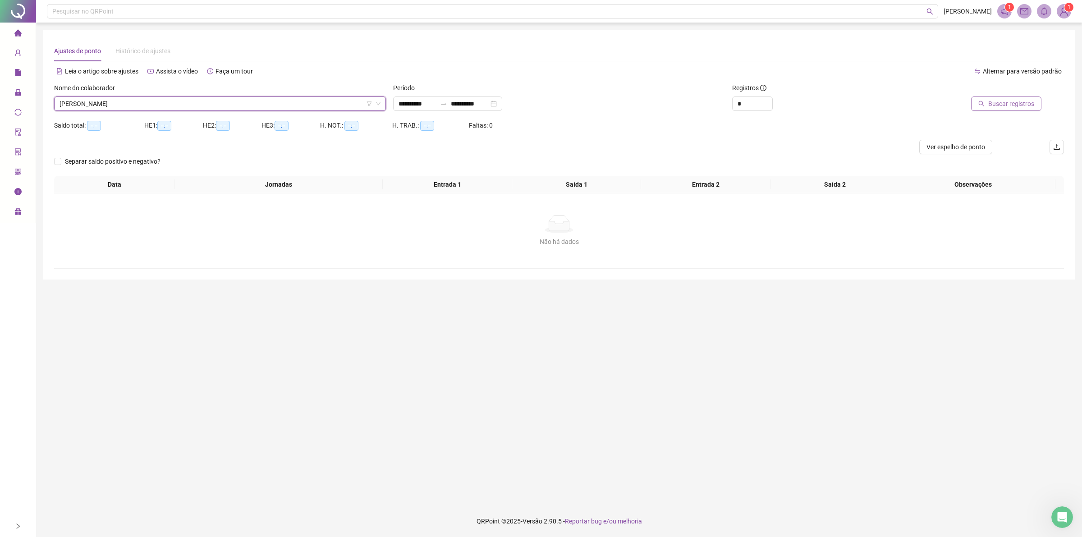
click at [1022, 102] on span "Buscar registros" at bounding box center [1012, 104] width 46 height 10
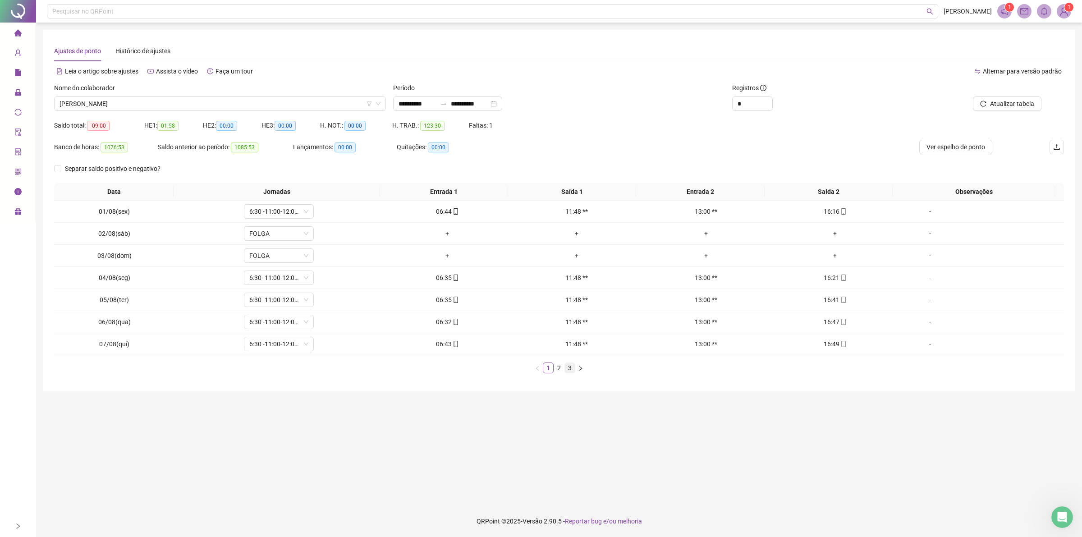
click at [568, 368] on link "3" at bounding box center [570, 368] width 10 height 10
click at [176, 100] on span "[PERSON_NAME]" at bounding box center [220, 104] width 321 height 14
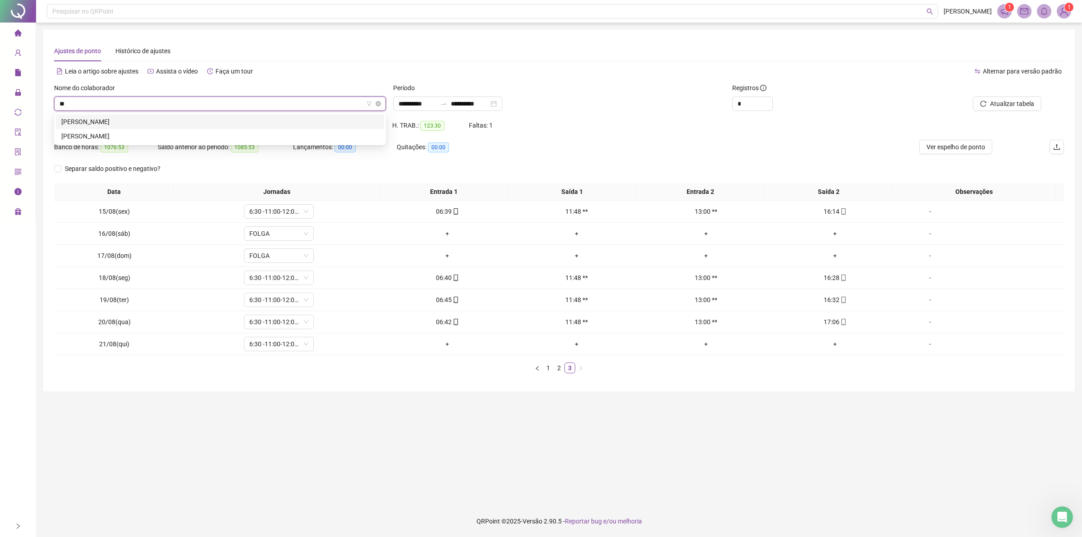
type input "***"
click at [168, 119] on div "[PERSON_NAME]" at bounding box center [220, 122] width 318 height 10
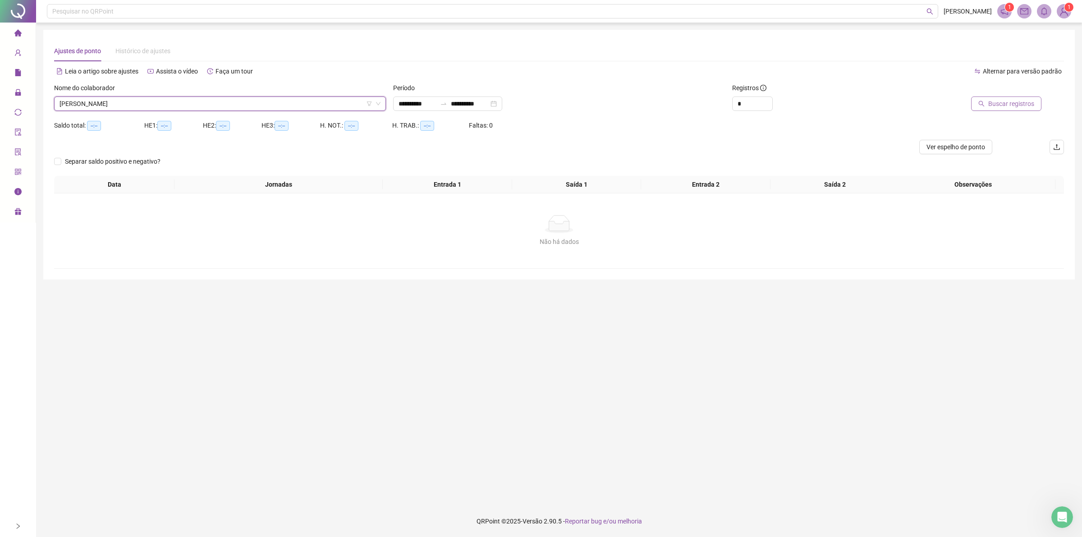
click at [1002, 100] on span "Buscar registros" at bounding box center [1012, 104] width 46 height 10
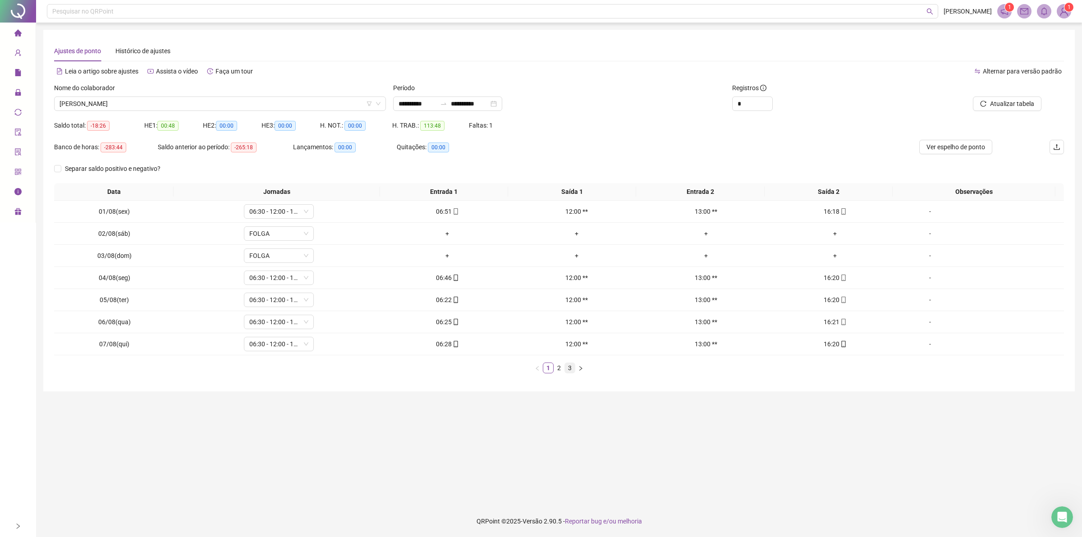
click at [573, 368] on link "3" at bounding box center [570, 368] width 10 height 10
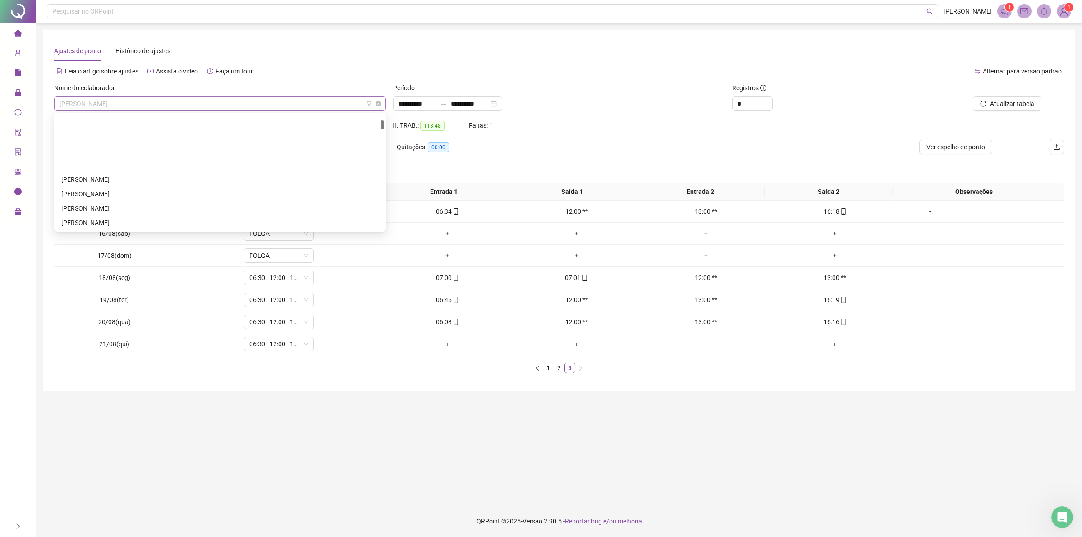
scroll to position [72, 0]
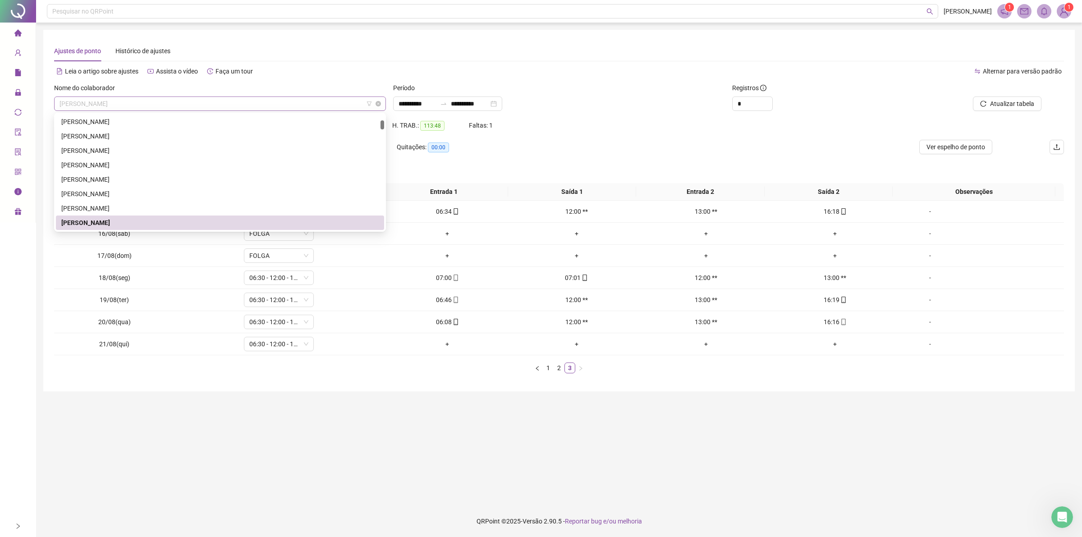
click at [179, 101] on span "[PERSON_NAME]" at bounding box center [220, 104] width 321 height 14
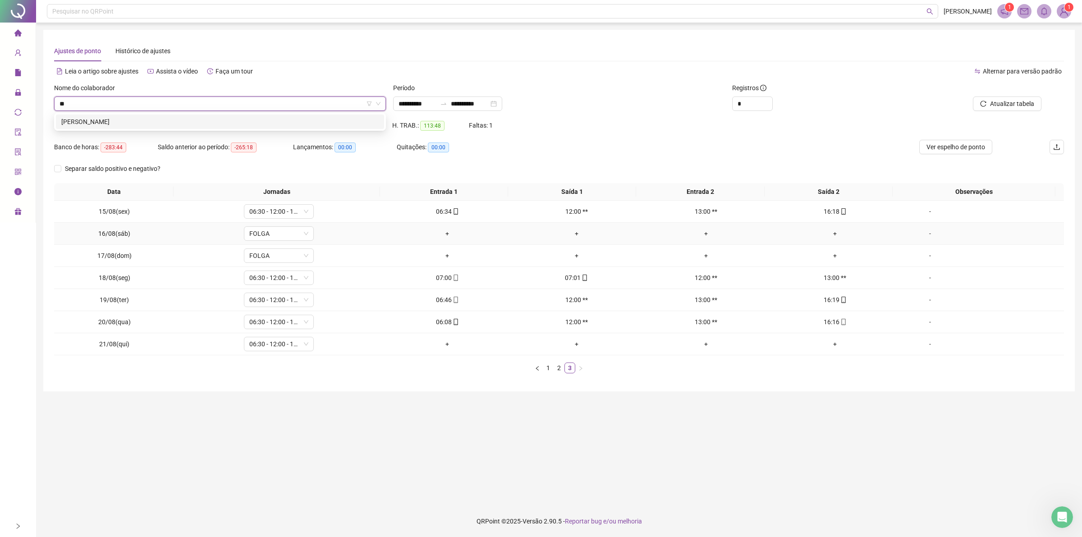
scroll to position [0, 0]
type input "***"
click at [107, 125] on div "[PERSON_NAME]" at bounding box center [220, 122] width 318 height 10
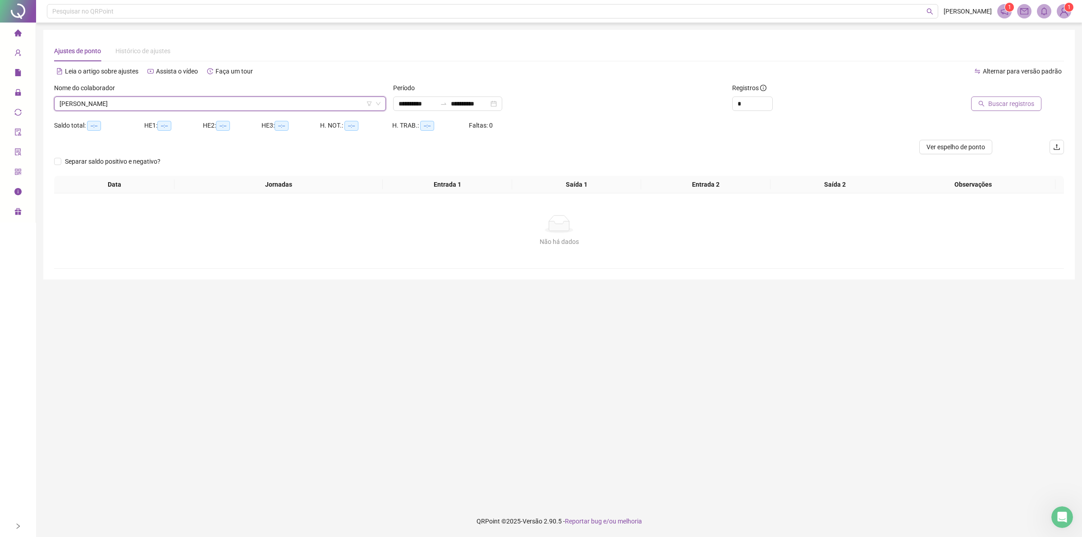
click at [993, 101] on span "Buscar registros" at bounding box center [1012, 104] width 46 height 10
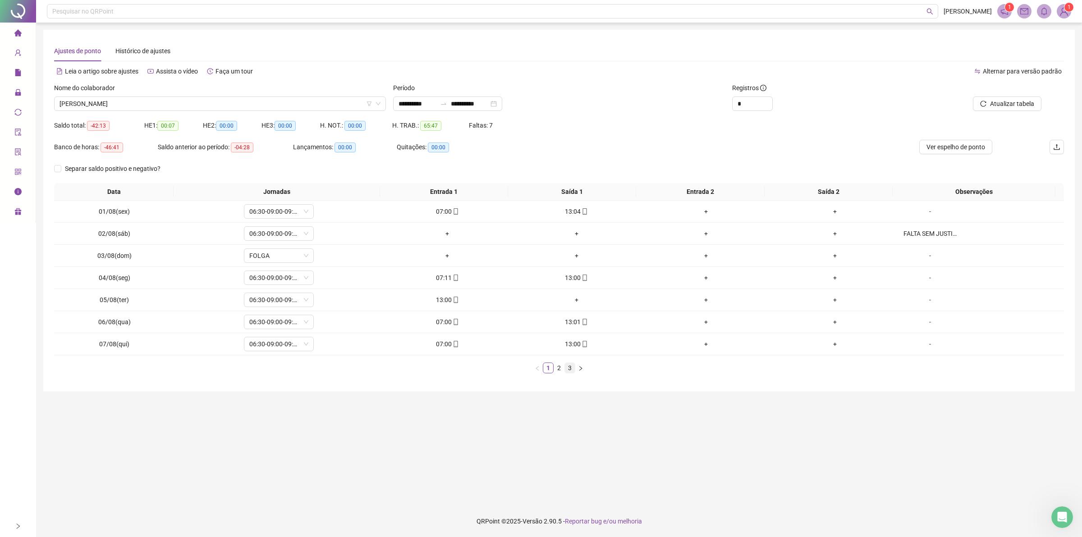
click at [567, 370] on link "3" at bounding box center [570, 368] width 10 height 10
click at [179, 100] on span "[PERSON_NAME]" at bounding box center [220, 104] width 321 height 14
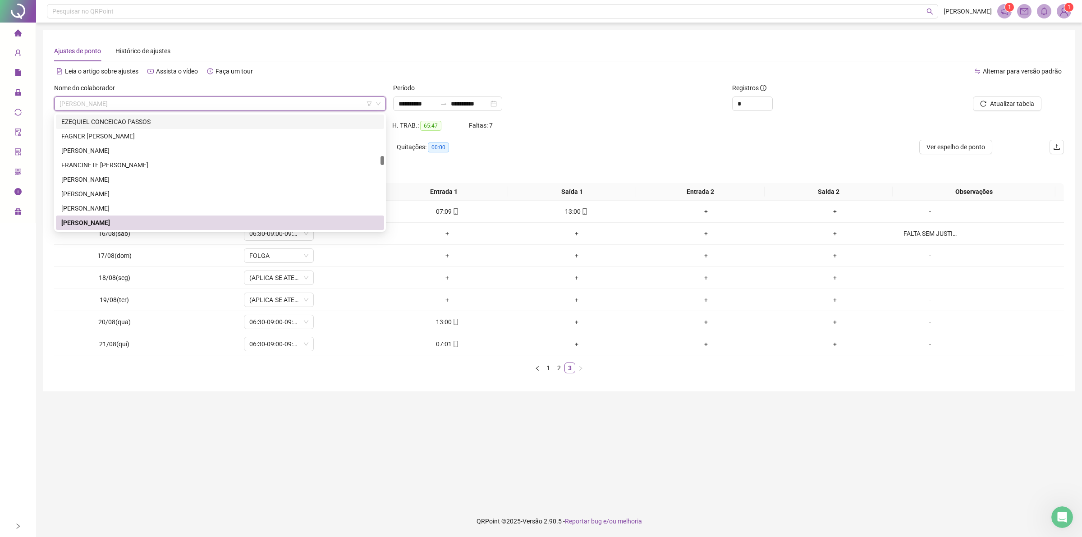
click at [148, 123] on div "EZEQUIEL CONCEICAO PASSOS" at bounding box center [220, 122] width 318 height 10
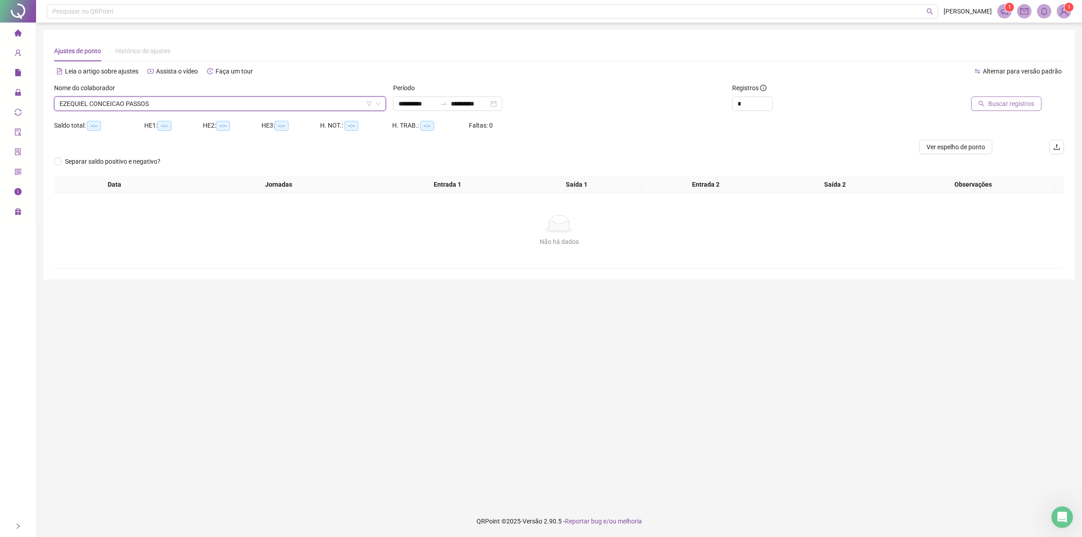
click at [1000, 105] on span "Buscar registros" at bounding box center [1012, 104] width 46 height 10
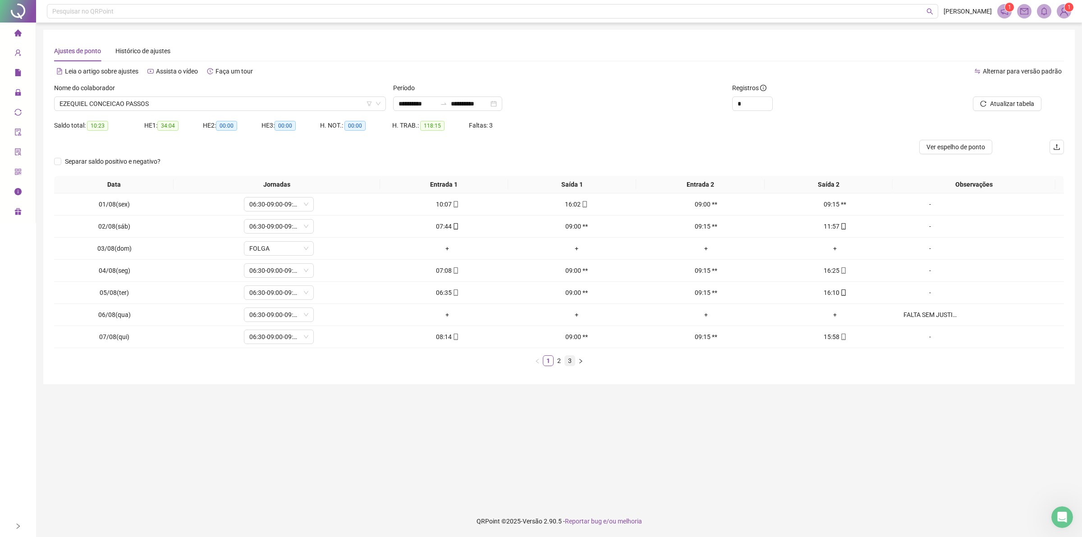
click at [571, 357] on link "3" at bounding box center [570, 361] width 10 height 10
click at [152, 105] on span "EZEQUIEL CONCEICAO PASSOS" at bounding box center [220, 104] width 321 height 14
click at [149, 105] on span "EZEQUIEL CONCEICAO PASSOS" at bounding box center [220, 104] width 321 height 14
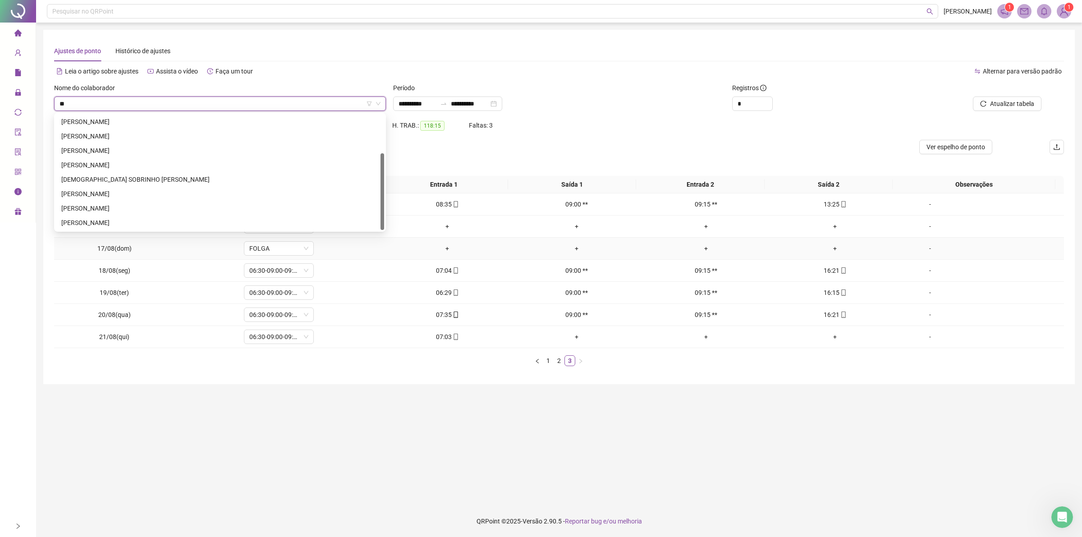
scroll to position [57, 0]
type input "***"
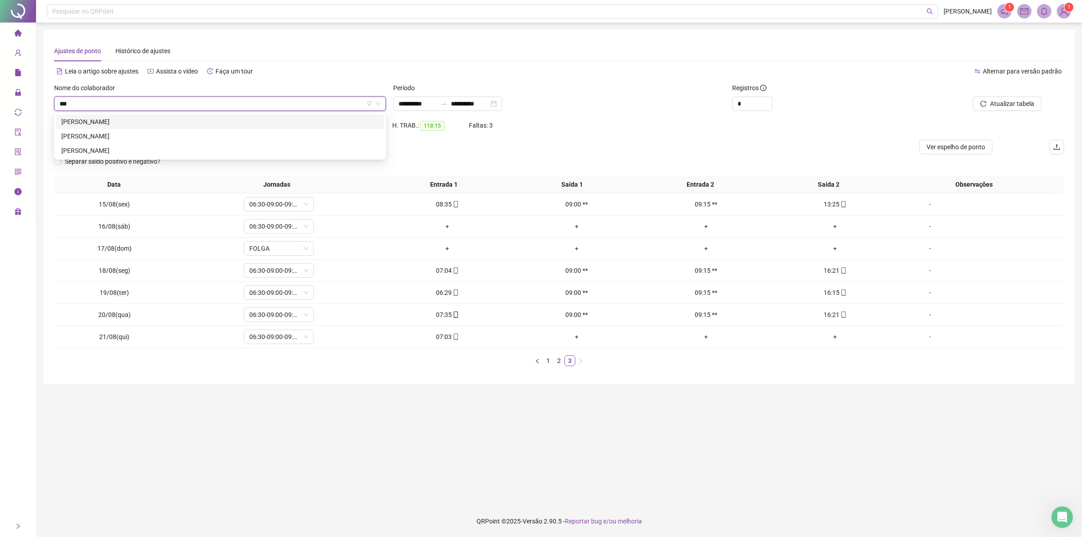
click at [97, 118] on div "[PERSON_NAME]" at bounding box center [220, 122] width 318 height 10
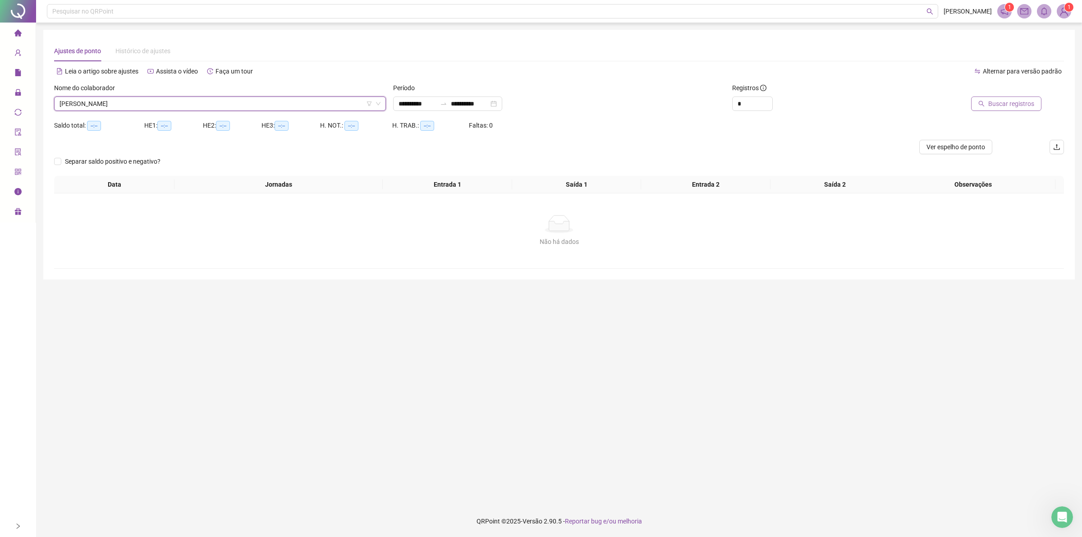
click at [1009, 97] on button "Buscar registros" at bounding box center [1006, 104] width 70 height 14
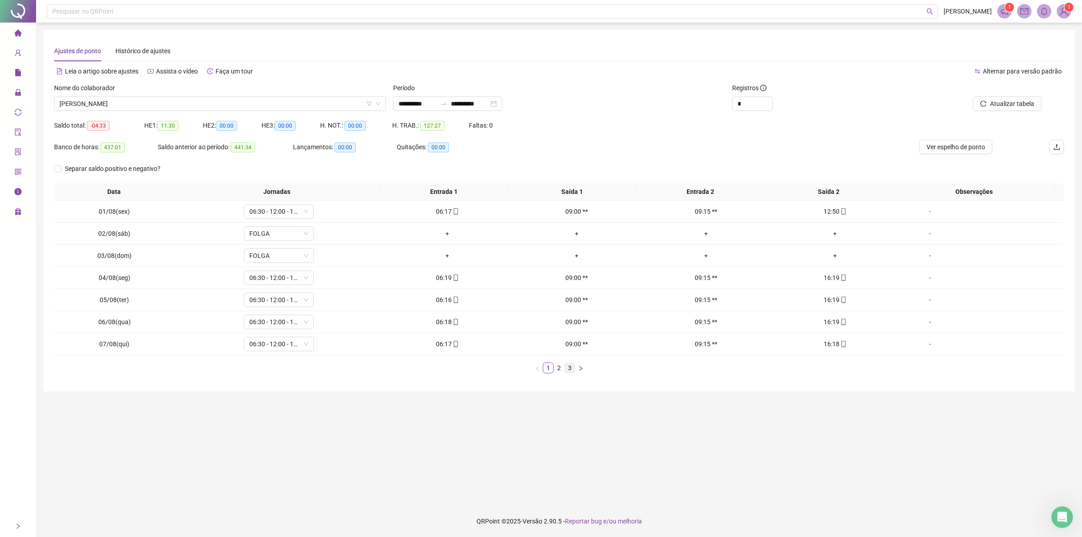
click at [569, 366] on link "3" at bounding box center [570, 368] width 10 height 10
click at [173, 100] on span "[PERSON_NAME]" at bounding box center [220, 104] width 321 height 14
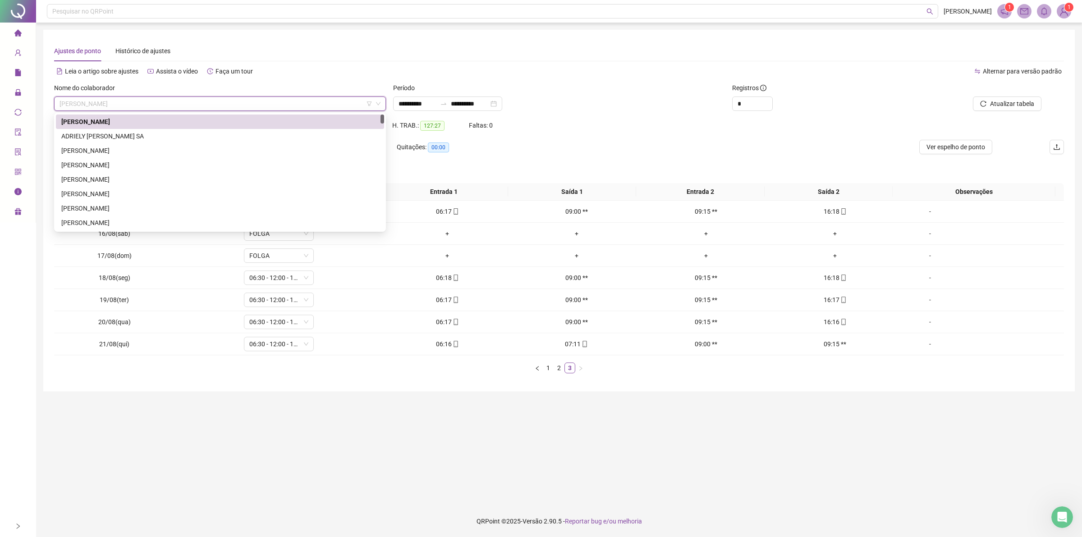
type input "*"
type input "***"
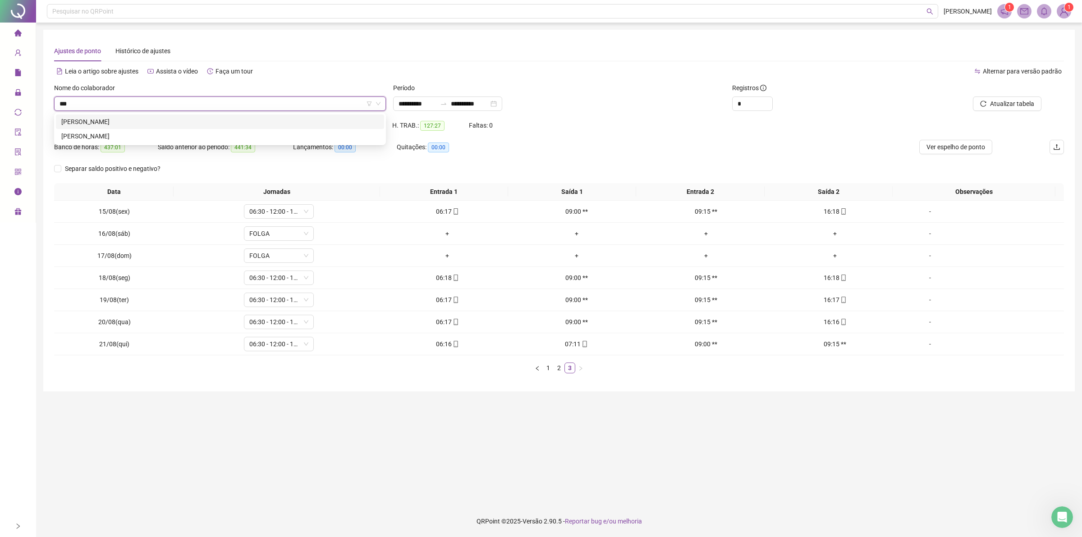
click at [129, 122] on div "[PERSON_NAME]" at bounding box center [220, 122] width 318 height 10
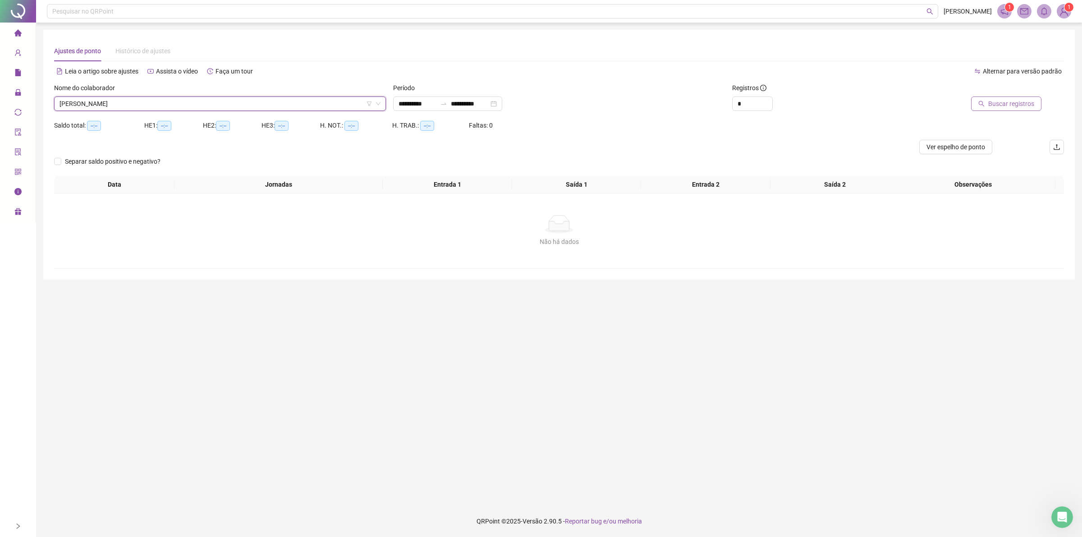
click at [1003, 100] on span "Buscar registros" at bounding box center [1012, 104] width 46 height 10
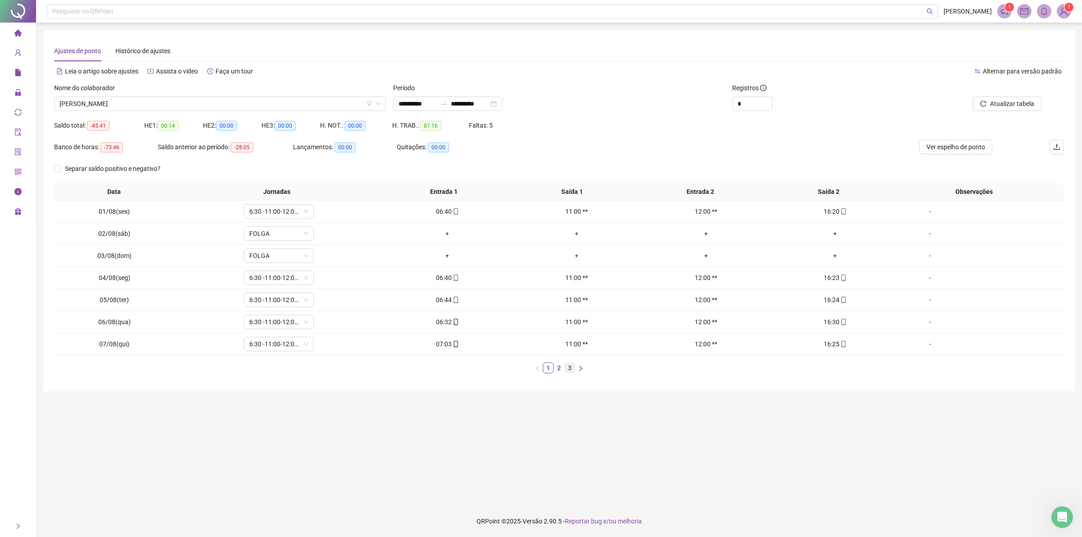
click at [573, 364] on link "3" at bounding box center [570, 368] width 10 height 10
